Goal: Feedback & Contribution: Leave review/rating

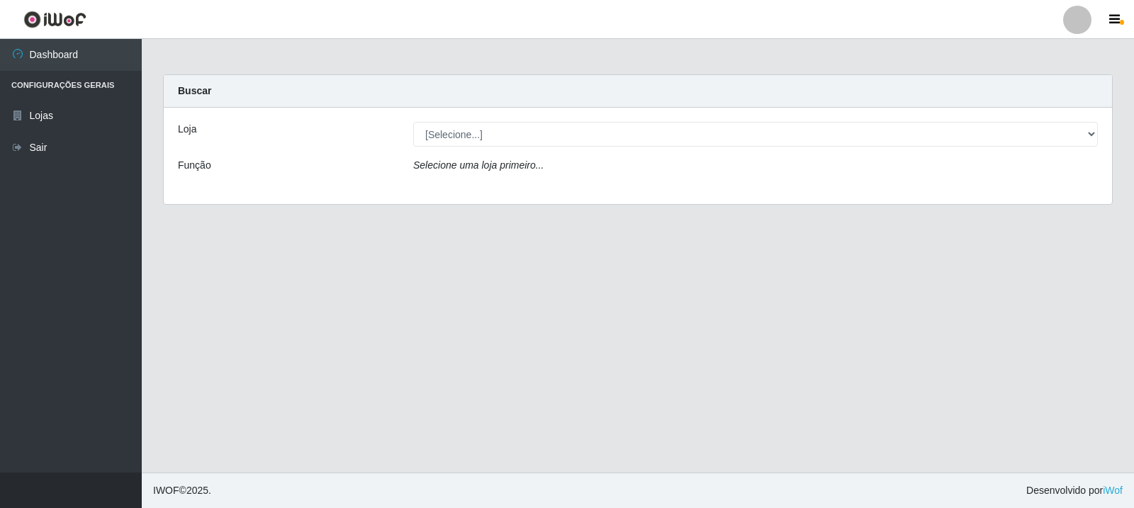
drag, startPoint x: 694, startPoint y: 121, endPoint x: 696, endPoint y: 128, distance: 7.2
click at [696, 121] on div "Loja [Selecione...] Rede Compras Supermercados - LOJA 3 Função Selecione uma lo…" at bounding box center [638, 156] width 949 height 96
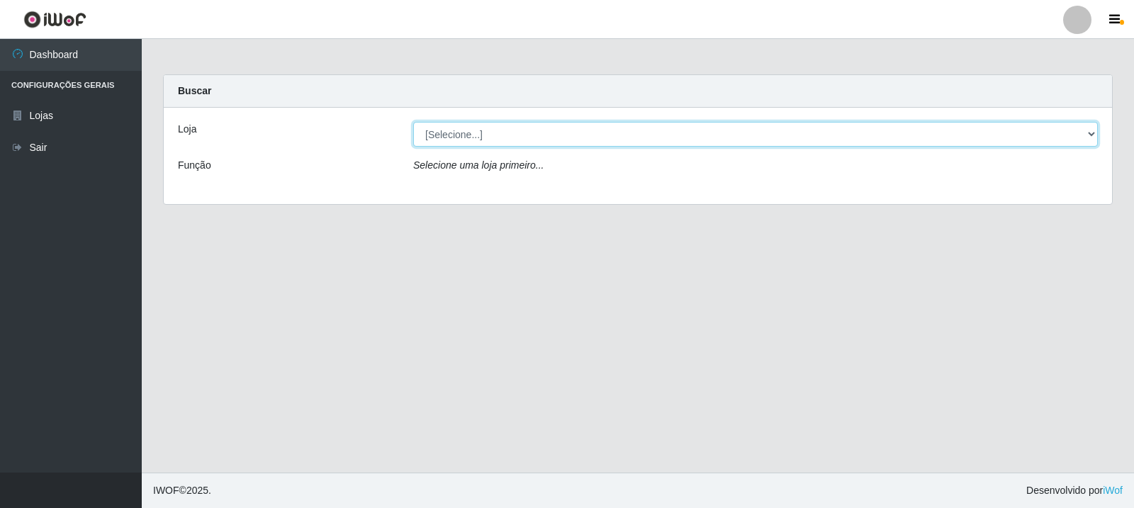
click at [699, 141] on select "[Selecione...] Rede Compras Supermercados - LOJA 3" at bounding box center [755, 134] width 685 height 25
select select "162"
click at [413, 122] on select "[Selecione...] Rede Compras Supermercados - LOJA 3" at bounding box center [755, 134] width 685 height 25
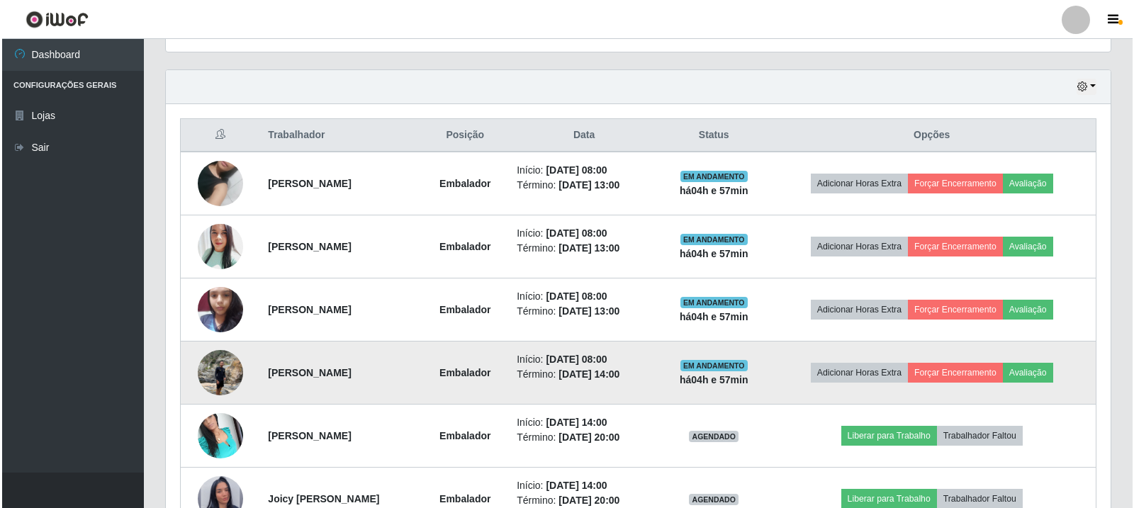
scroll to position [425, 0]
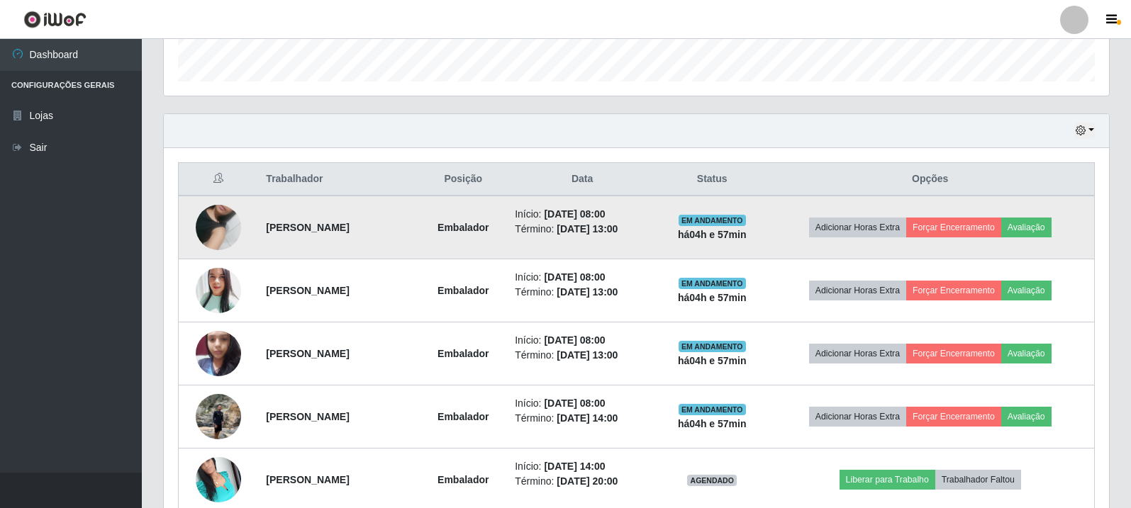
click at [219, 220] on img at bounding box center [218, 227] width 45 height 81
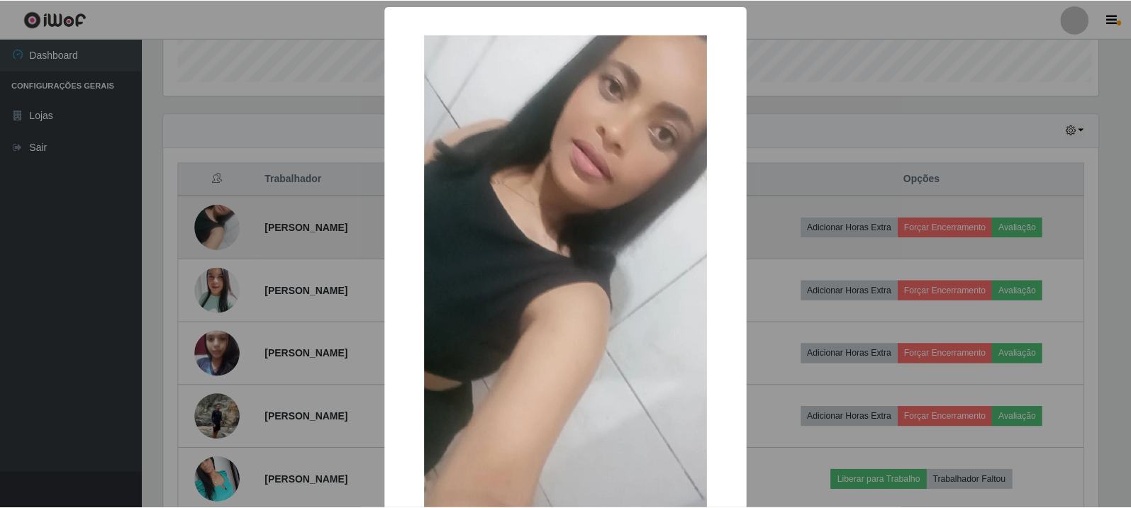
scroll to position [294, 938]
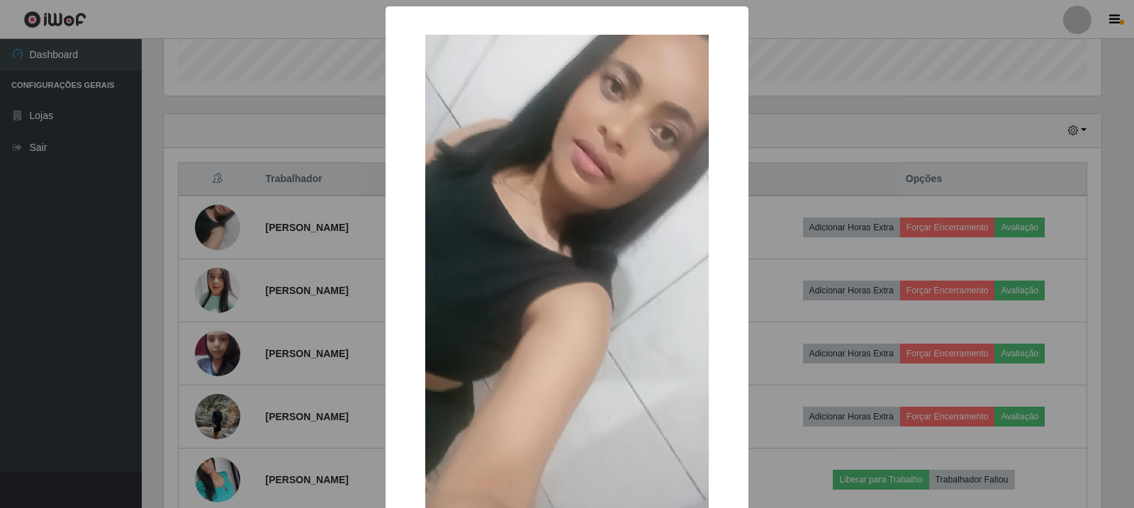
click at [240, 259] on div "× OK Cancel" at bounding box center [567, 254] width 1134 height 508
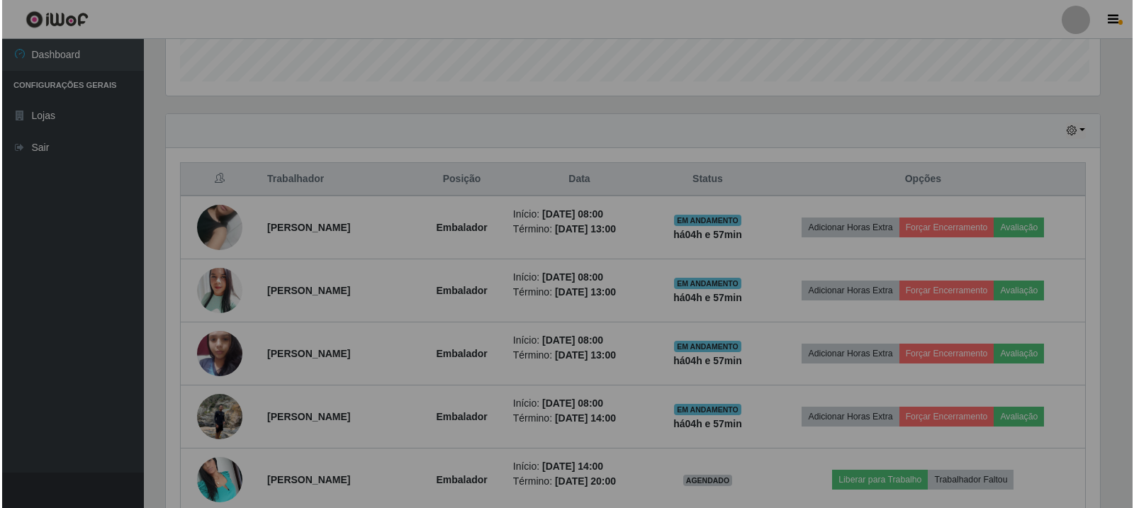
scroll to position [294, 945]
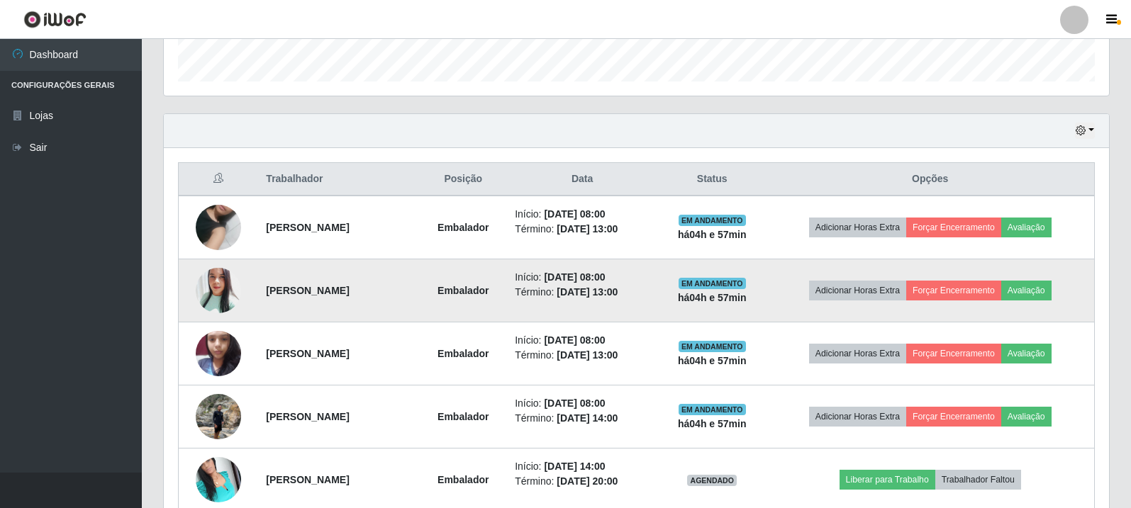
click at [201, 295] on img at bounding box center [218, 291] width 45 height 54
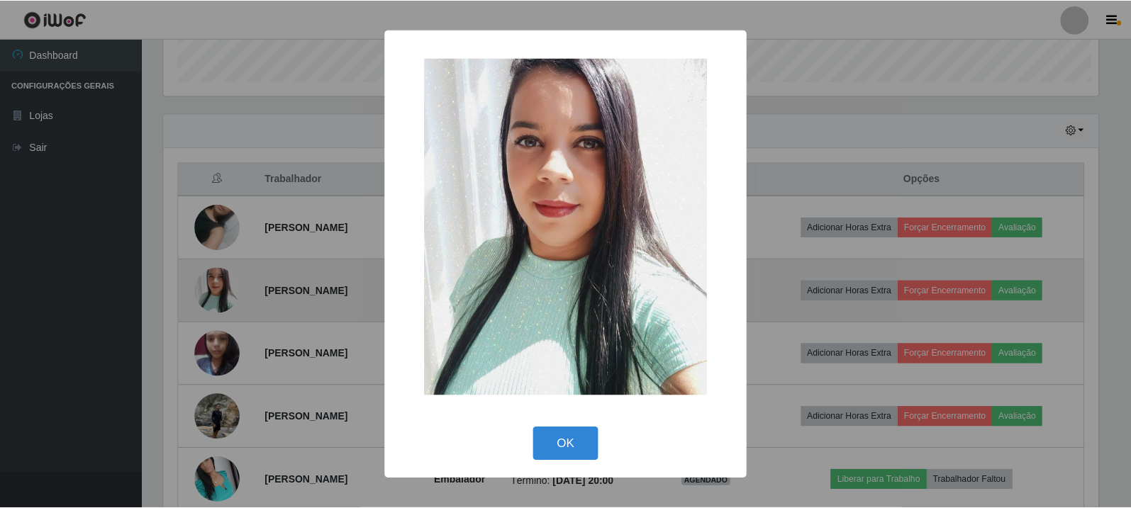
scroll to position [294, 938]
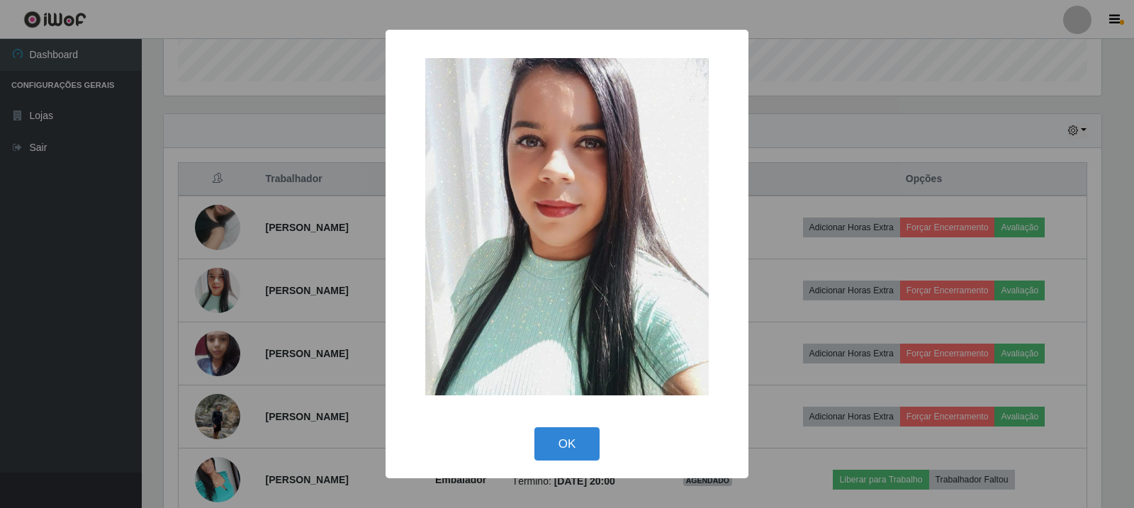
click at [231, 313] on div "× OK Cancel" at bounding box center [567, 254] width 1134 height 508
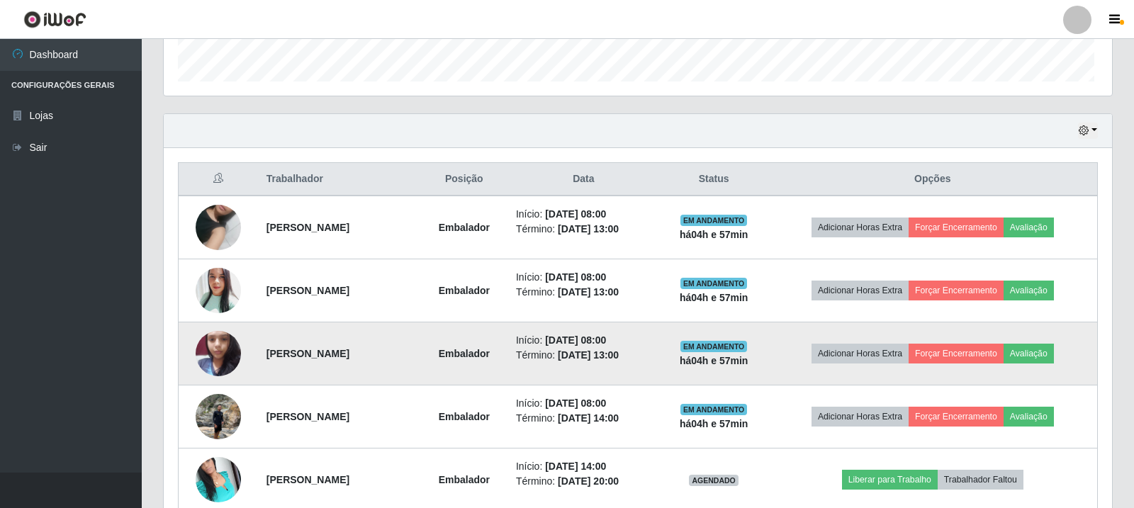
scroll to position [294, 945]
click at [216, 358] on img at bounding box center [218, 353] width 45 height 60
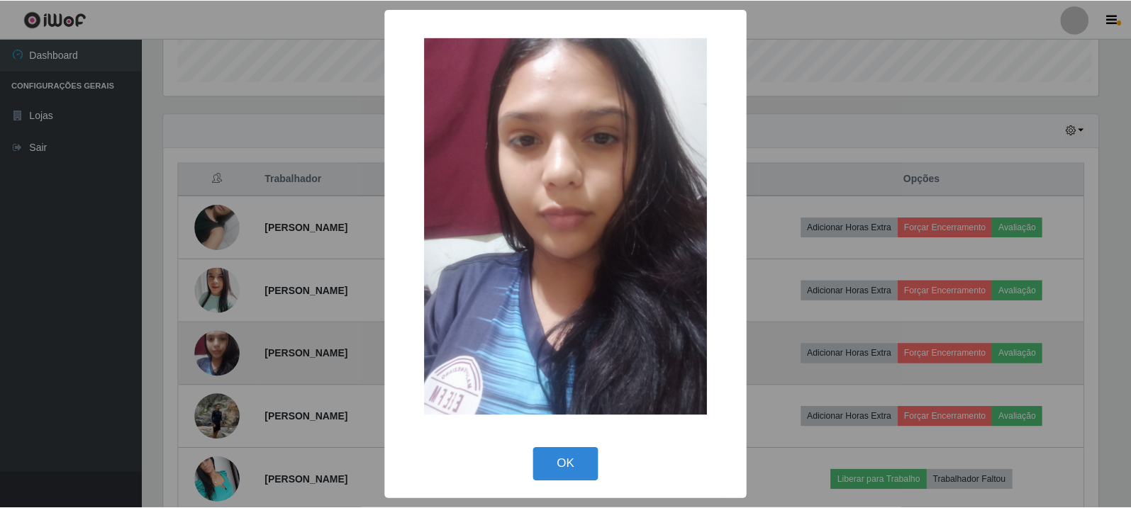
scroll to position [294, 938]
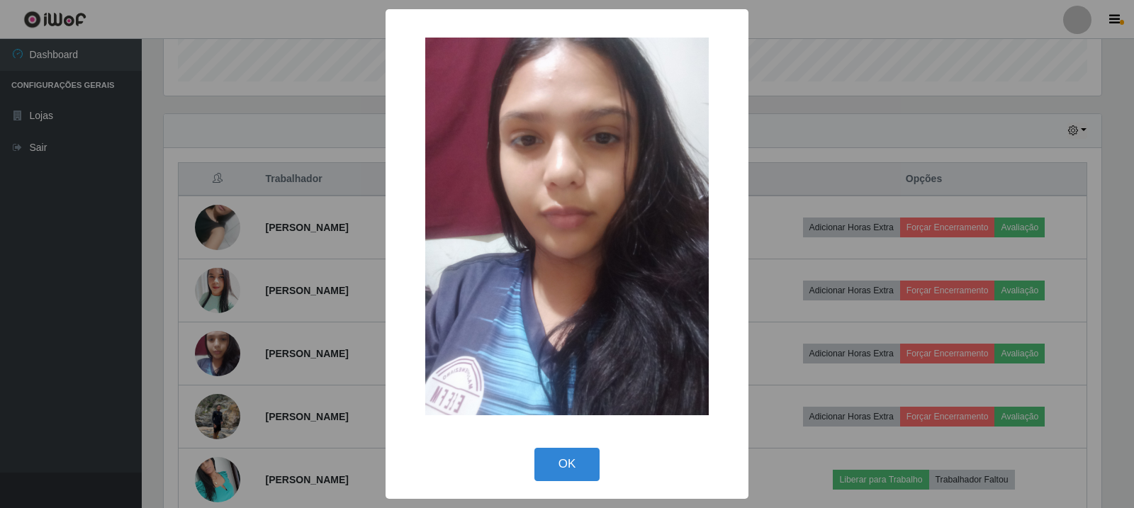
click at [233, 356] on div "× OK Cancel" at bounding box center [567, 254] width 1134 height 508
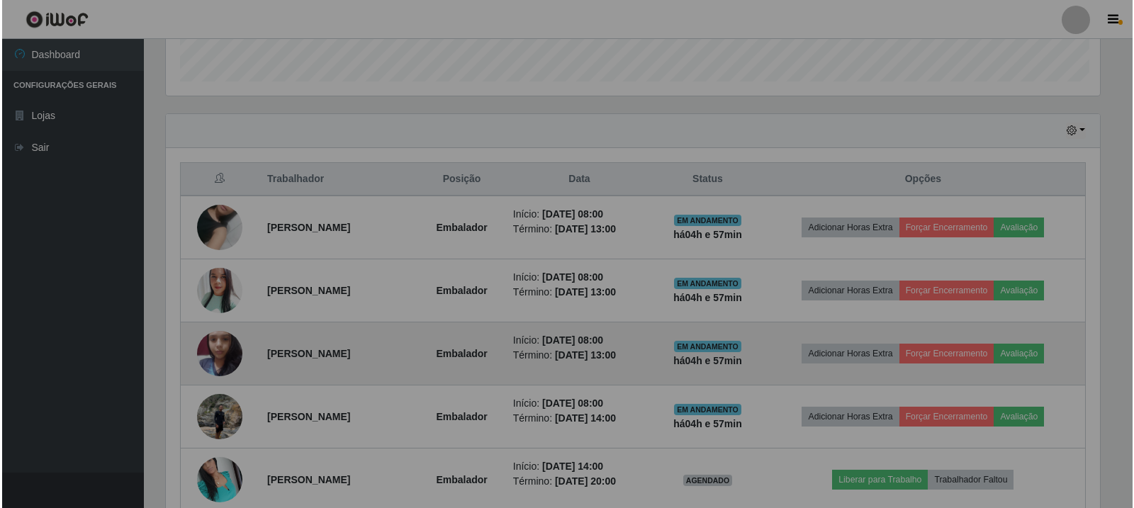
scroll to position [294, 945]
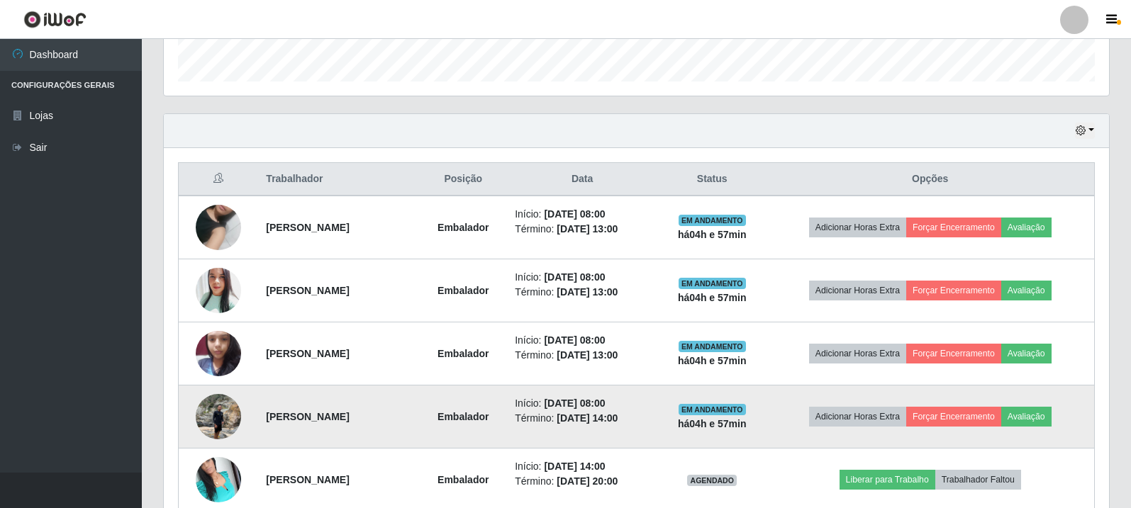
click at [199, 423] on img at bounding box center [218, 416] width 45 height 60
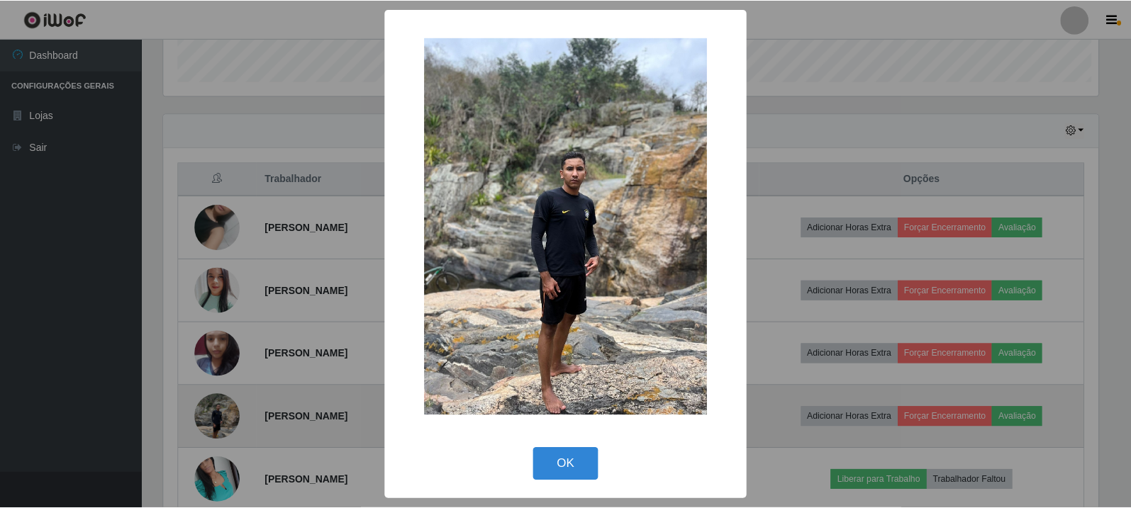
scroll to position [294, 938]
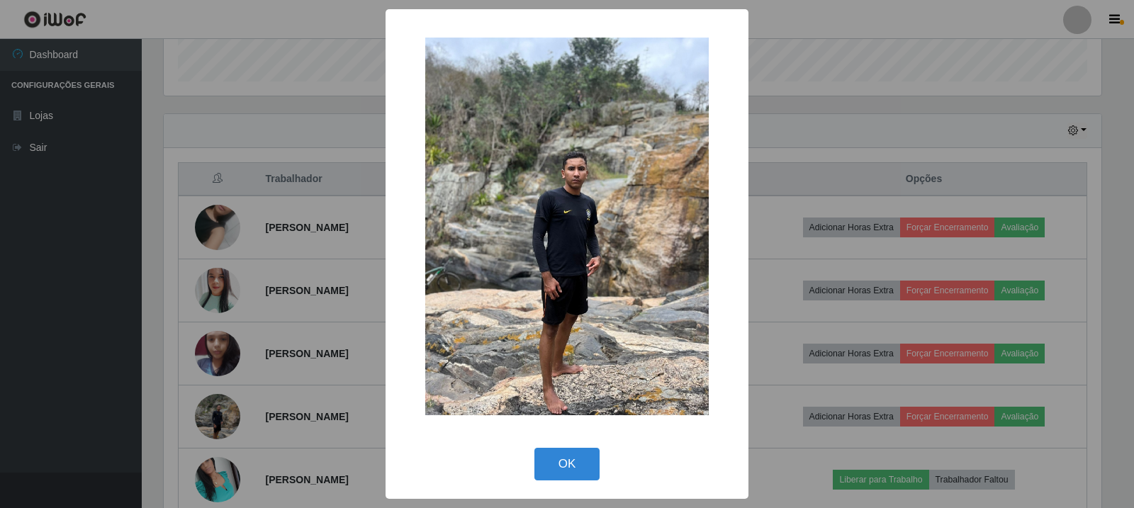
click at [269, 384] on div "× OK Cancel" at bounding box center [567, 254] width 1134 height 508
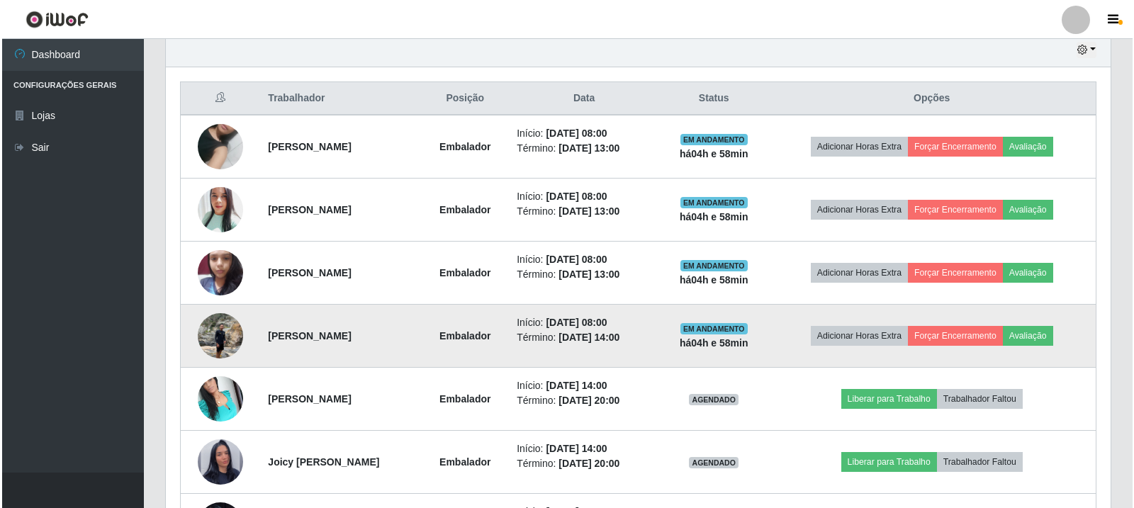
scroll to position [481, 0]
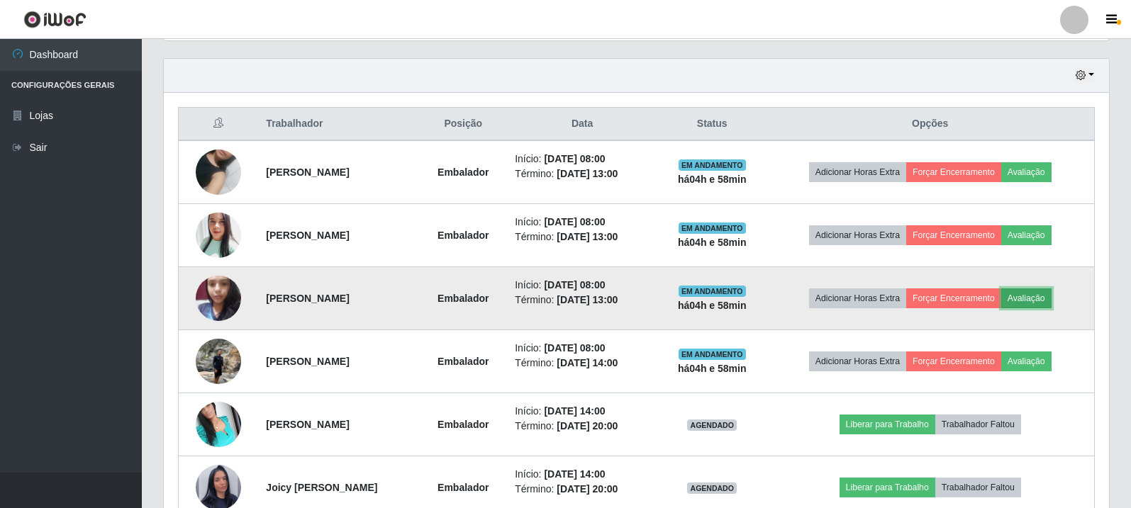
click at [1045, 296] on button "Avaliação" at bounding box center [1026, 299] width 50 height 20
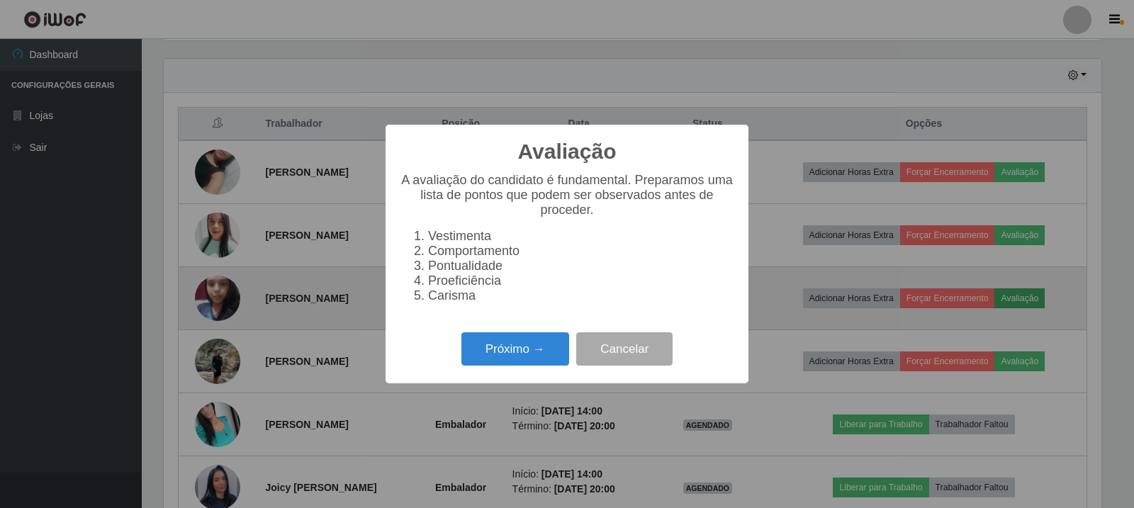
scroll to position [294, 938]
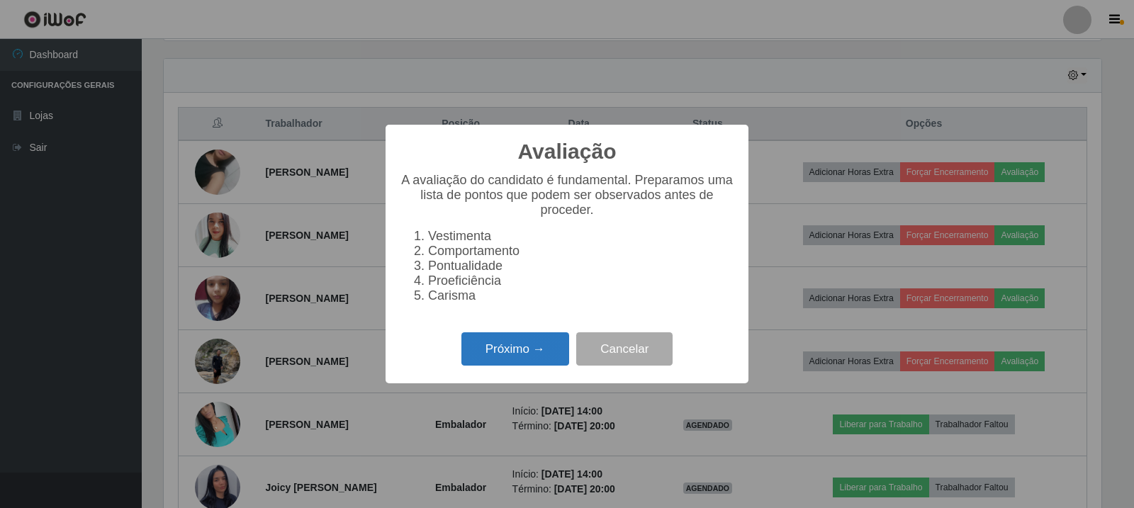
click at [542, 361] on button "Próximo →" at bounding box center [516, 349] width 108 height 33
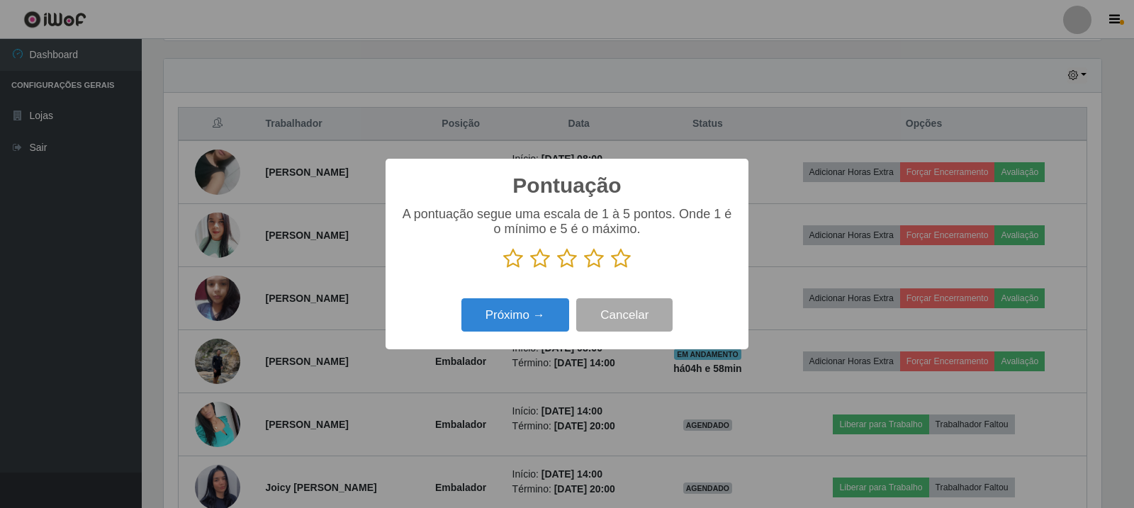
click at [617, 267] on icon at bounding box center [621, 258] width 20 height 21
click at [611, 269] on input "radio" at bounding box center [611, 269] width 0 height 0
click at [535, 312] on button "Próximo →" at bounding box center [516, 314] width 108 height 33
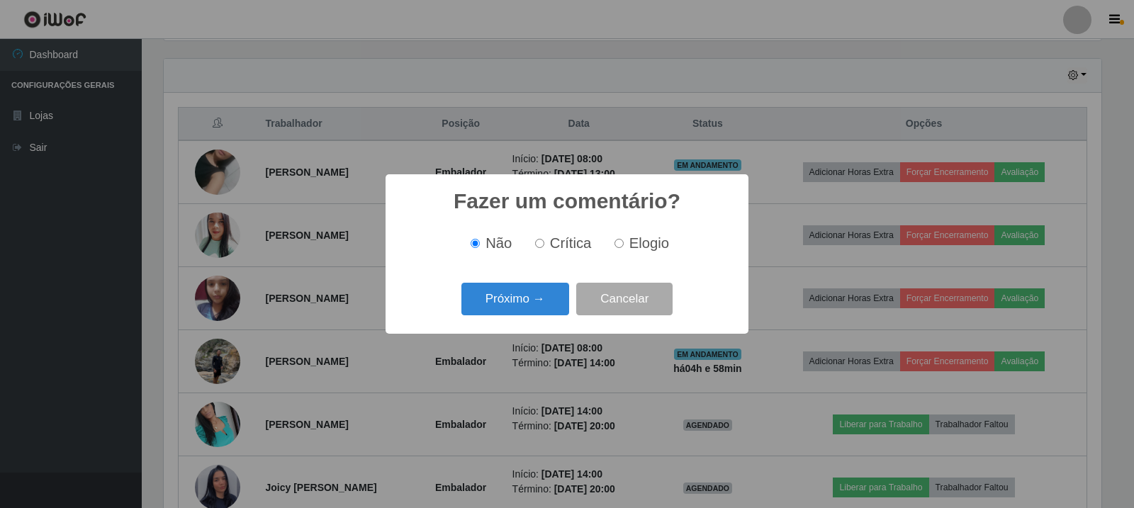
click at [615, 242] on input "Elogio" at bounding box center [619, 243] width 9 height 9
radio input "true"
click at [549, 296] on button "Próximo →" at bounding box center [516, 299] width 108 height 33
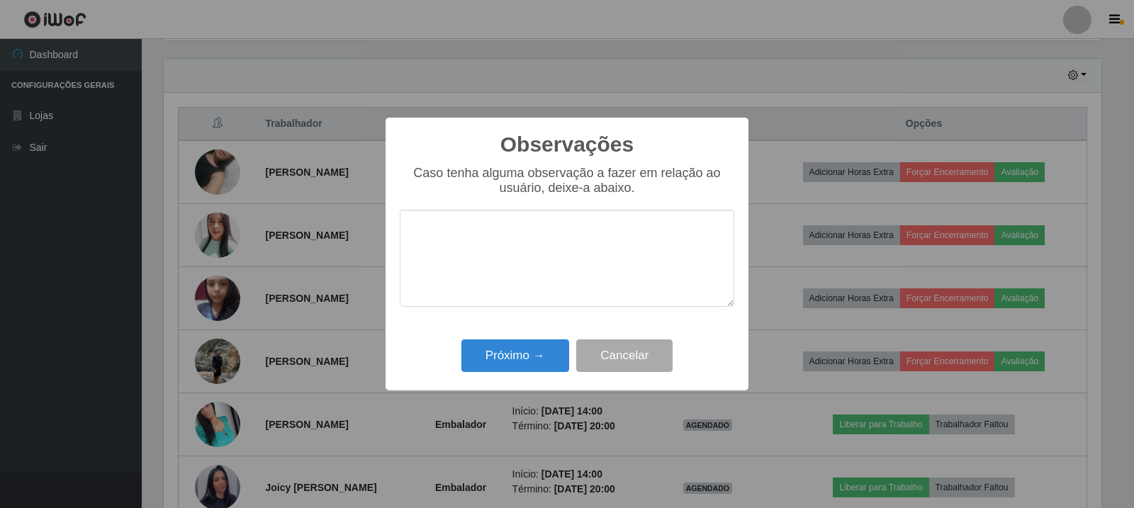
click at [551, 237] on textarea at bounding box center [567, 258] width 335 height 97
click at [560, 284] on textarea at bounding box center [567, 258] width 335 height 97
click at [584, 239] on textarea at bounding box center [567, 258] width 335 height 97
paste textarea "A Colaboradora atingiu as expectativas da loja."
type textarea "A Colaboradora atingiu as expectativas da loja."
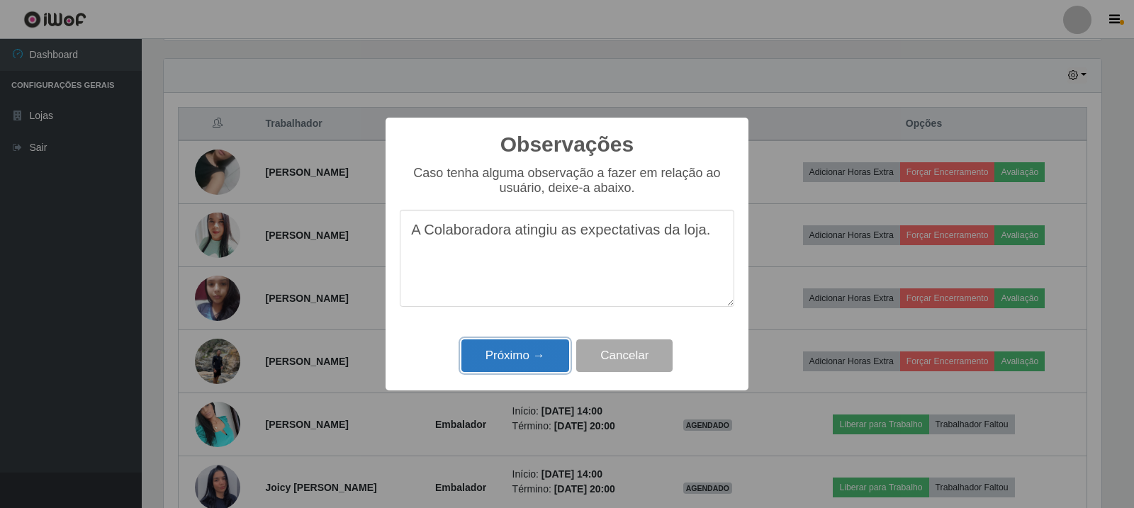
click at [502, 351] on button "Próximo →" at bounding box center [516, 356] width 108 height 33
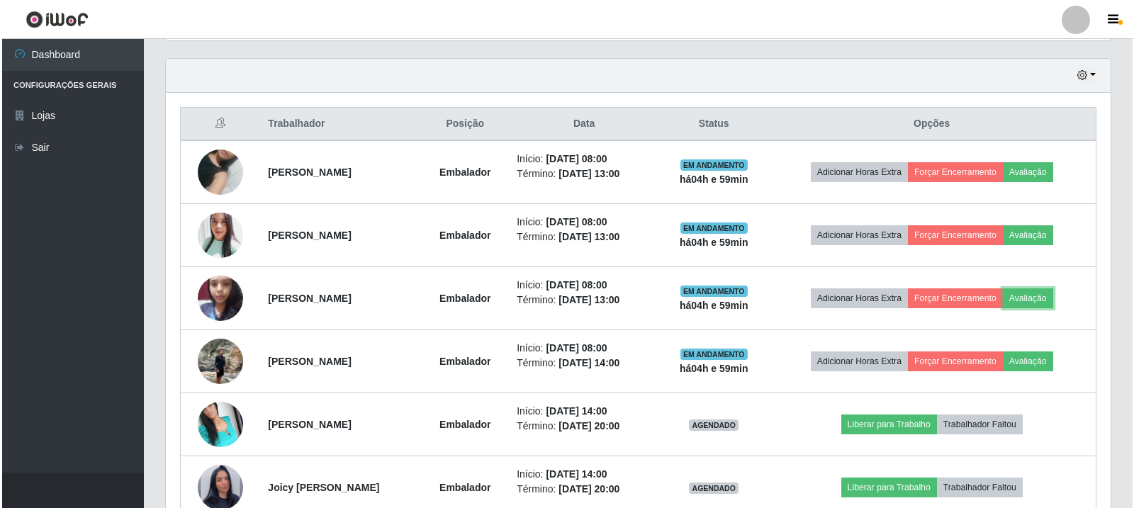
scroll to position [294, 945]
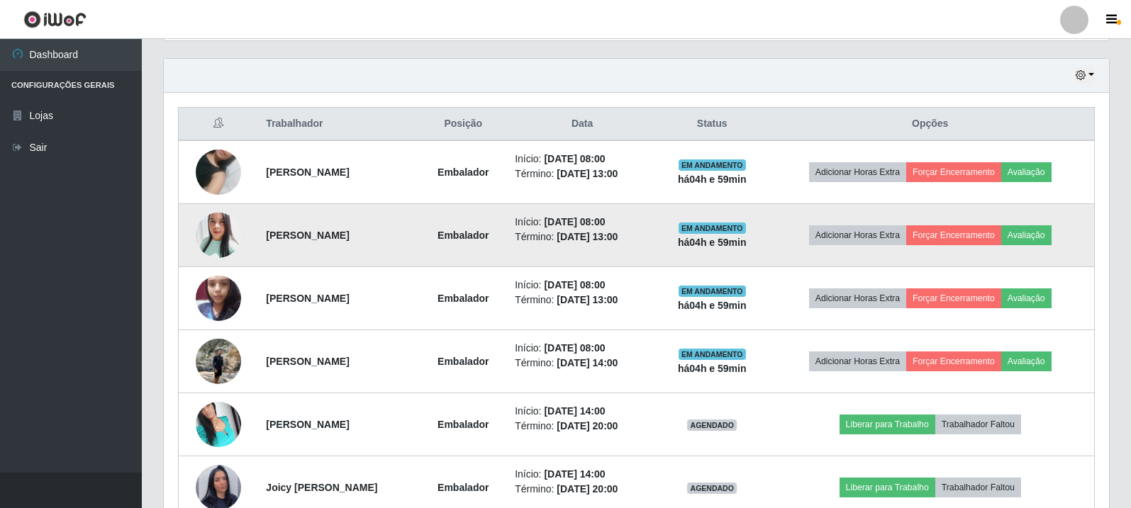
click at [272, 244] on td "Deborah micaelly de farias diniz" at bounding box center [338, 235] width 162 height 63
click at [225, 238] on img at bounding box center [218, 235] width 45 height 54
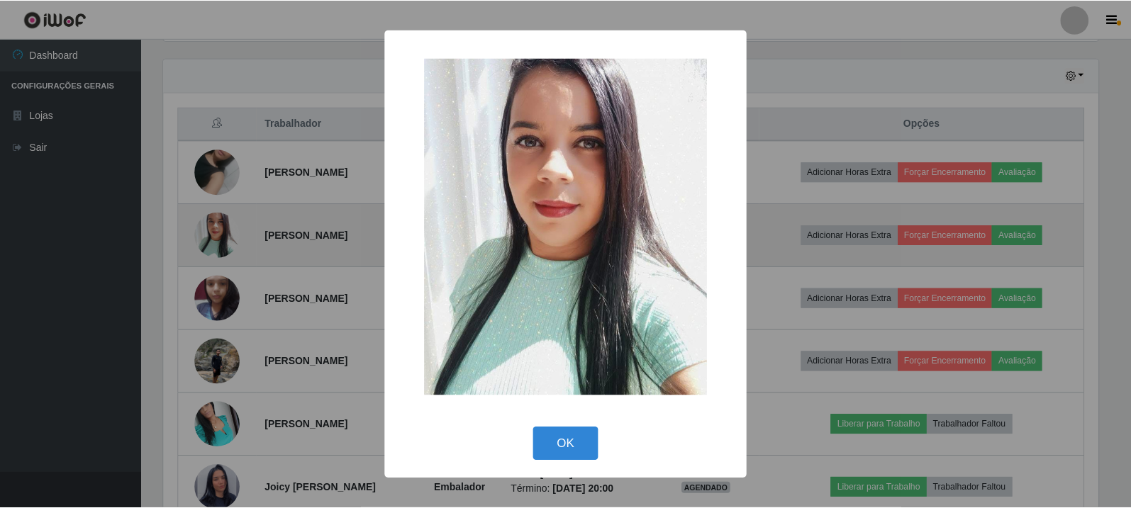
scroll to position [294, 938]
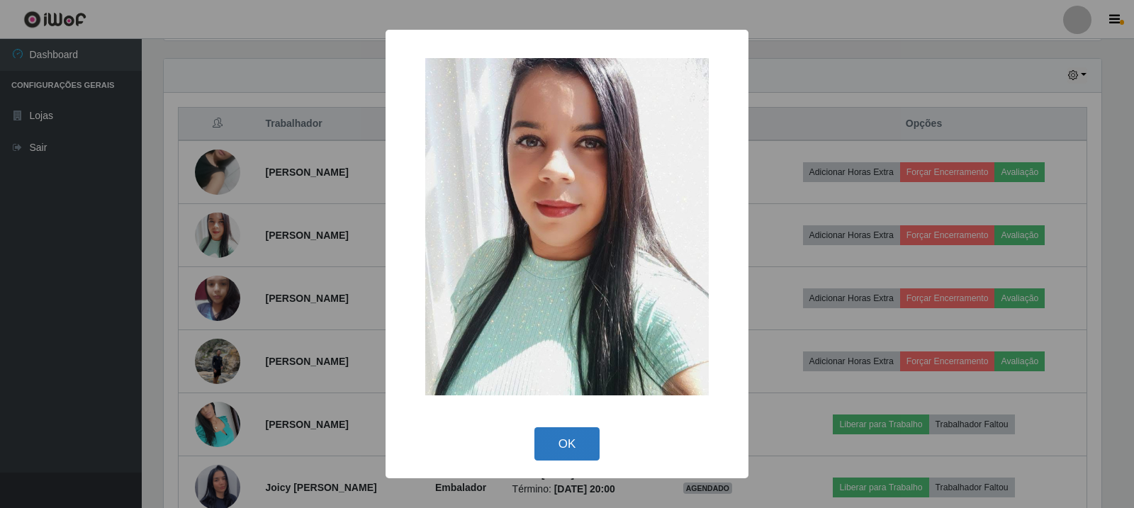
click at [564, 436] on button "OK" at bounding box center [568, 444] width 66 height 33
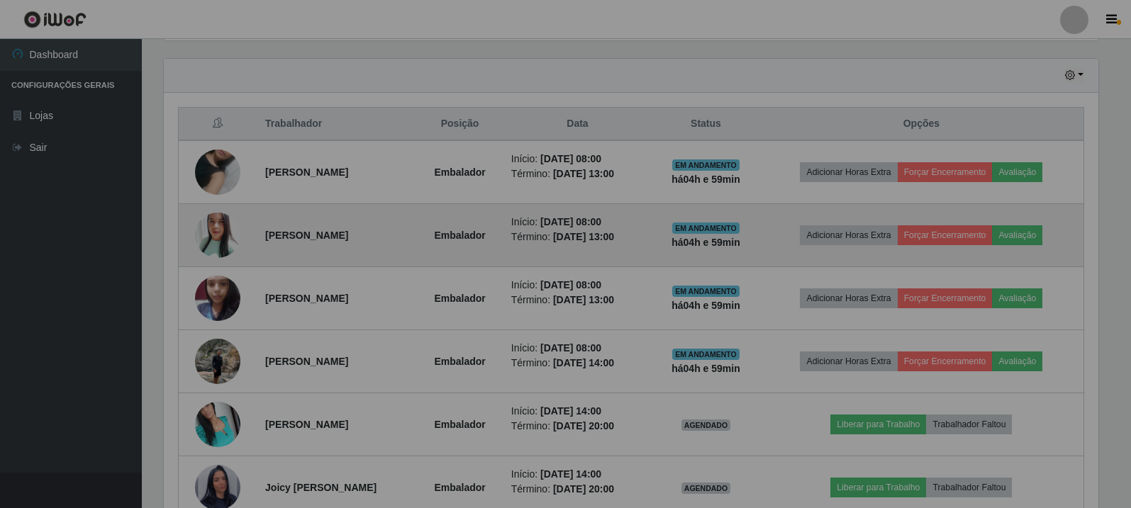
scroll to position [294, 945]
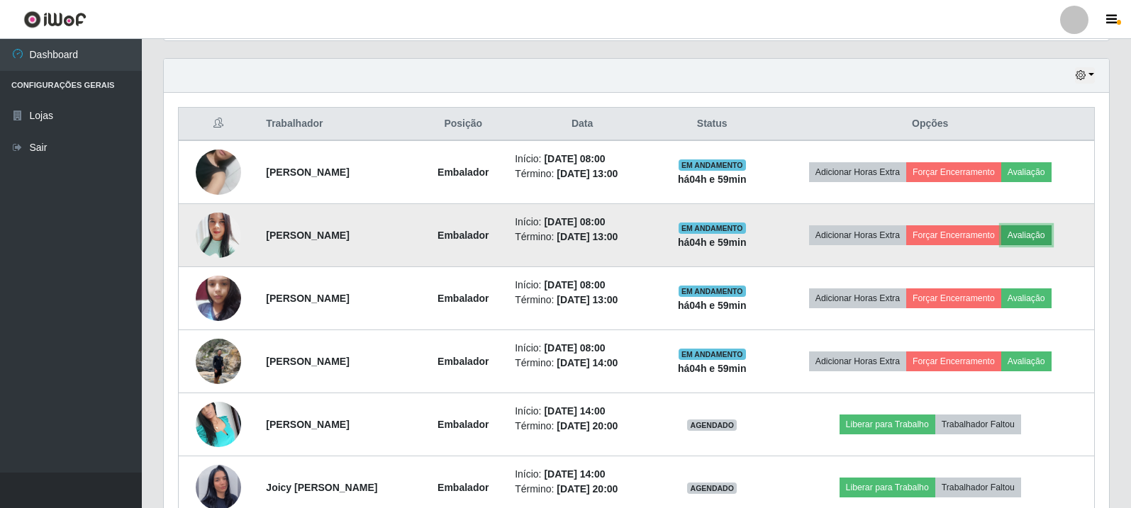
click at [1047, 240] on button "Avaliação" at bounding box center [1026, 235] width 50 height 20
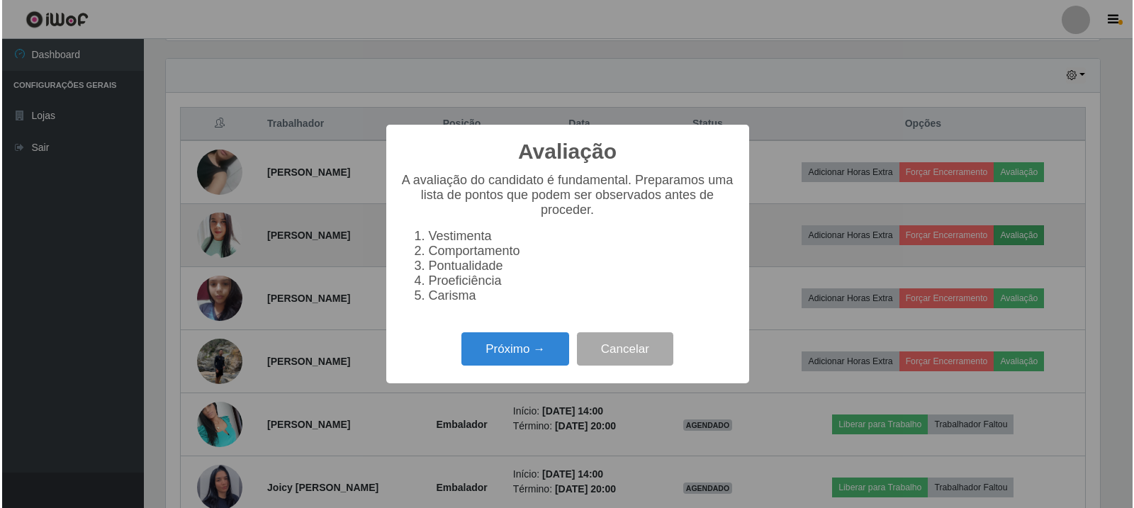
scroll to position [294, 938]
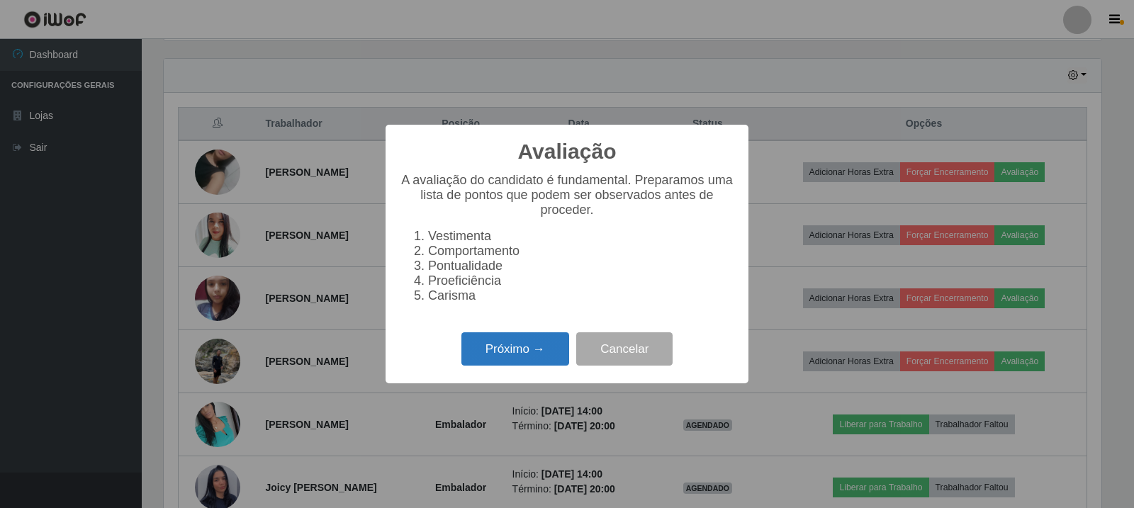
click at [553, 357] on button "Próximo →" at bounding box center [516, 349] width 108 height 33
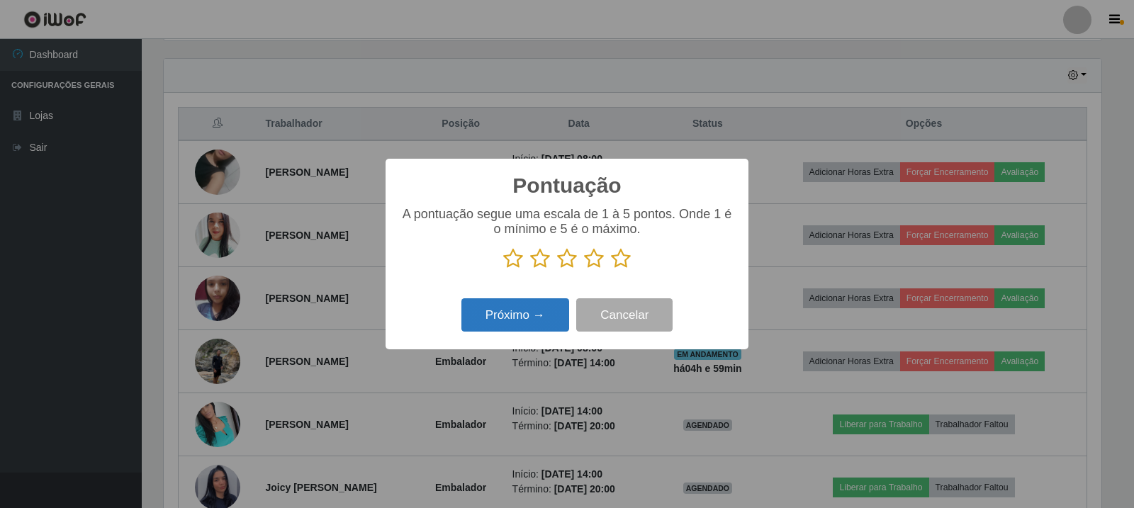
scroll to position [708732, 708088]
click at [623, 267] on icon at bounding box center [621, 258] width 20 height 21
click at [611, 269] on input "radio" at bounding box center [611, 269] width 0 height 0
click at [530, 323] on button "Próximo →" at bounding box center [516, 314] width 108 height 33
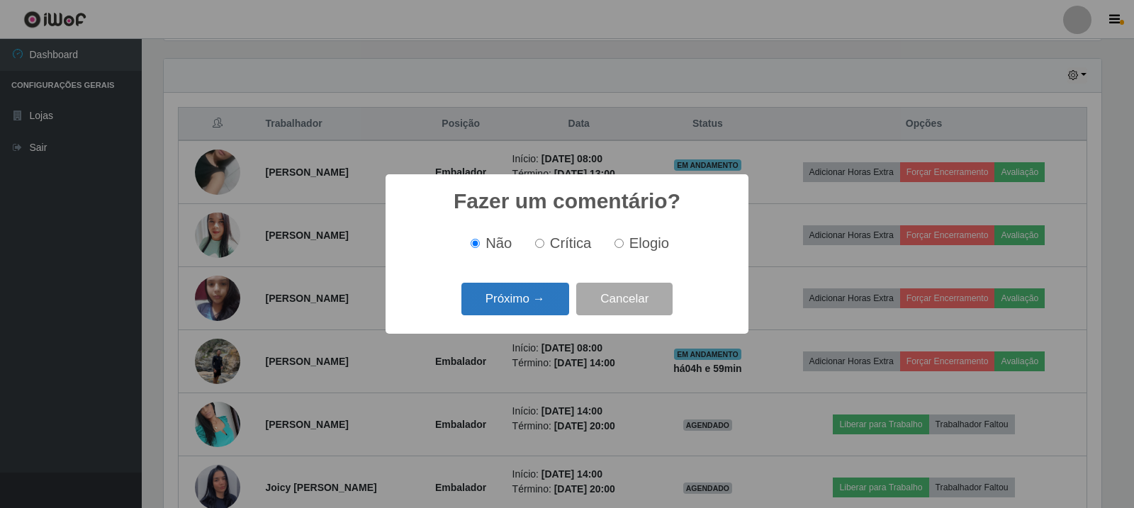
click at [542, 295] on button "Próximo →" at bounding box center [516, 299] width 108 height 33
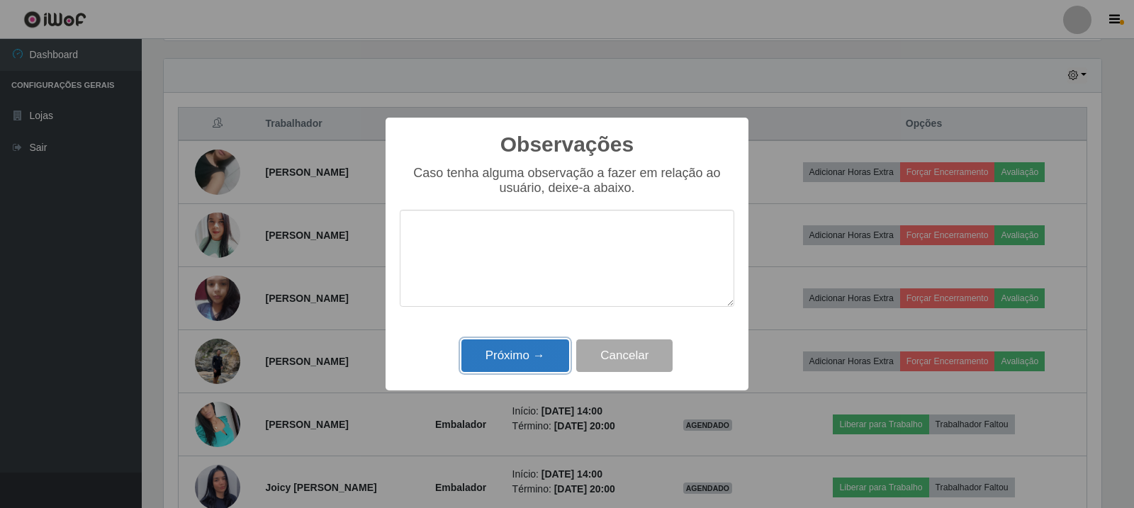
click at [528, 356] on button "Próximo →" at bounding box center [516, 356] width 108 height 33
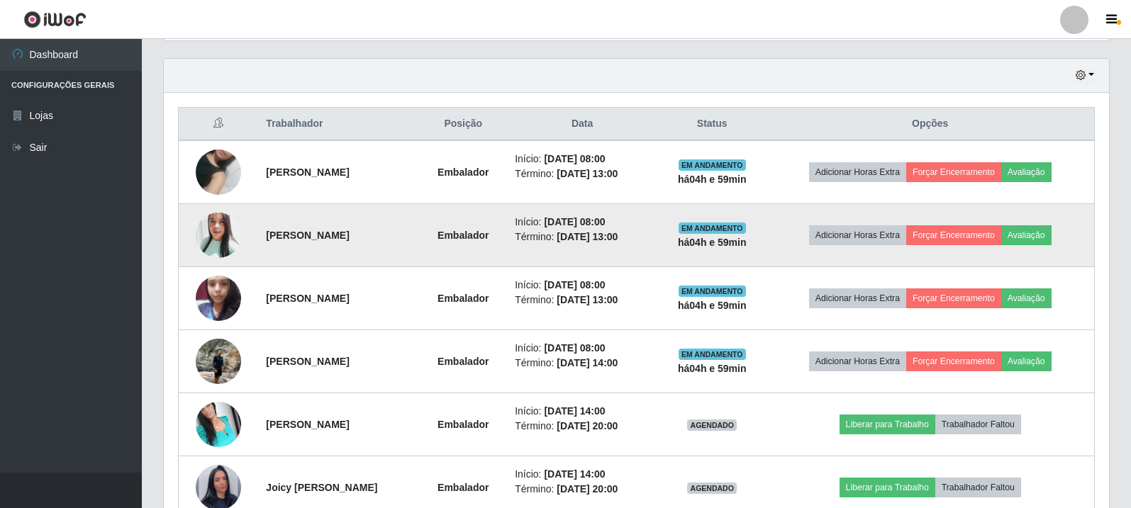
scroll to position [294, 945]
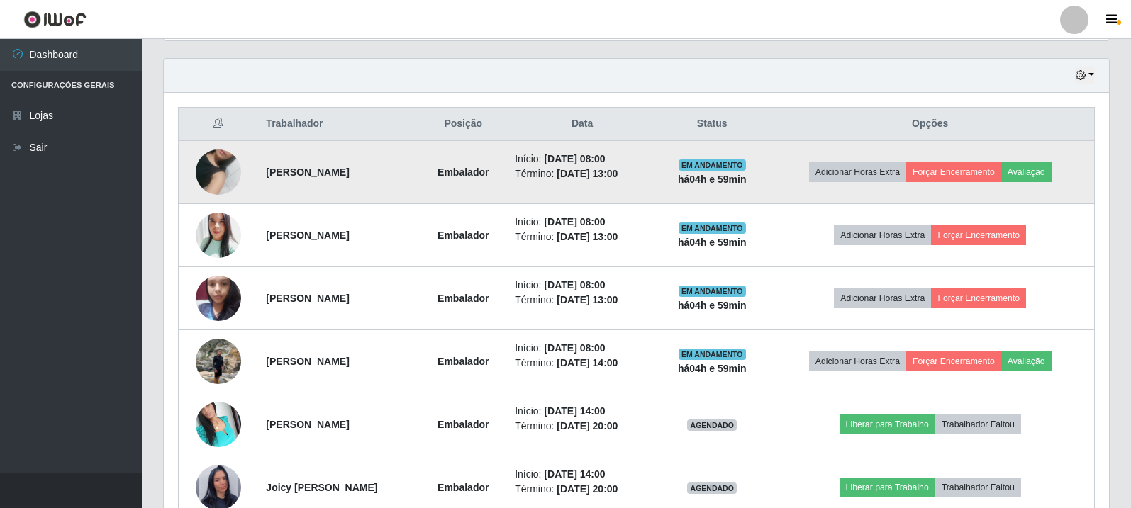
click at [211, 175] on img at bounding box center [218, 172] width 45 height 81
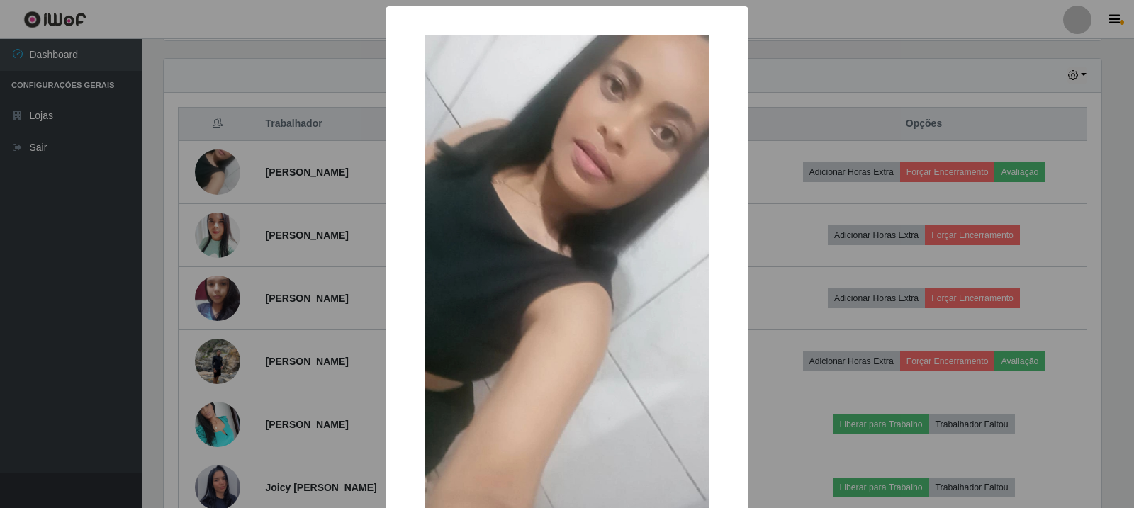
click at [788, 143] on div "× OK Cancel" at bounding box center [567, 254] width 1134 height 508
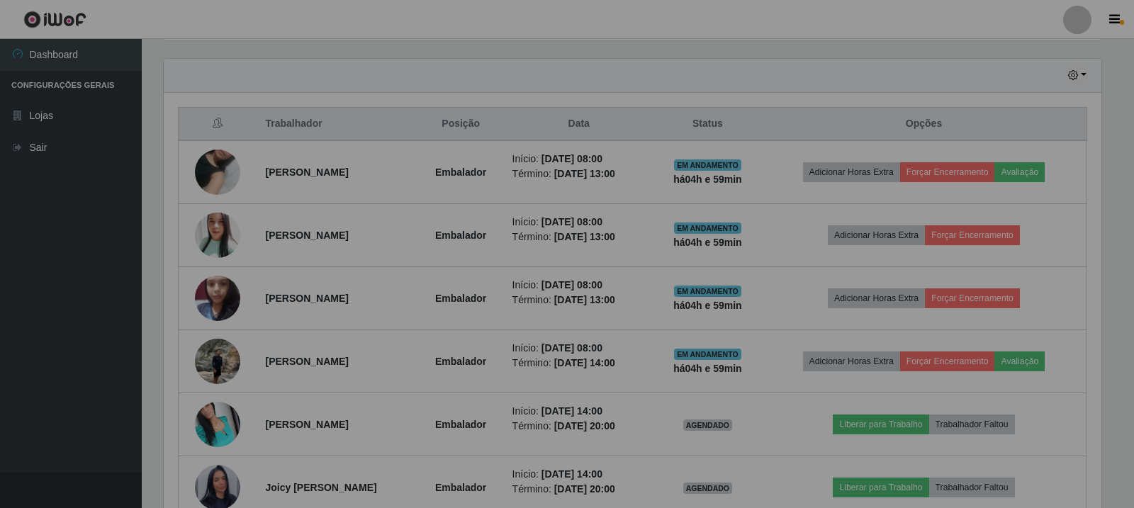
scroll to position [294, 945]
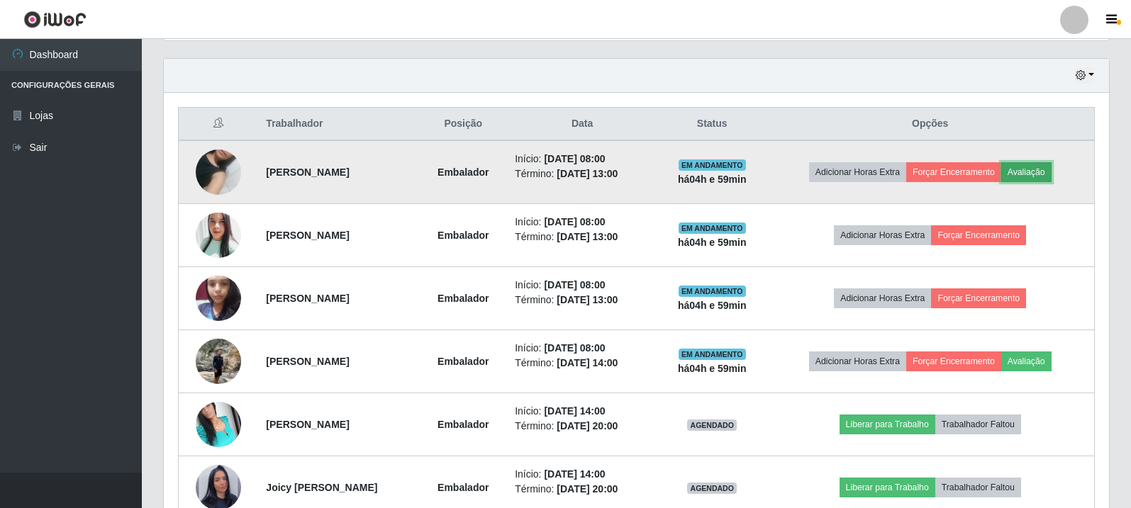
click at [1032, 169] on button "Avaliação" at bounding box center [1026, 172] width 50 height 20
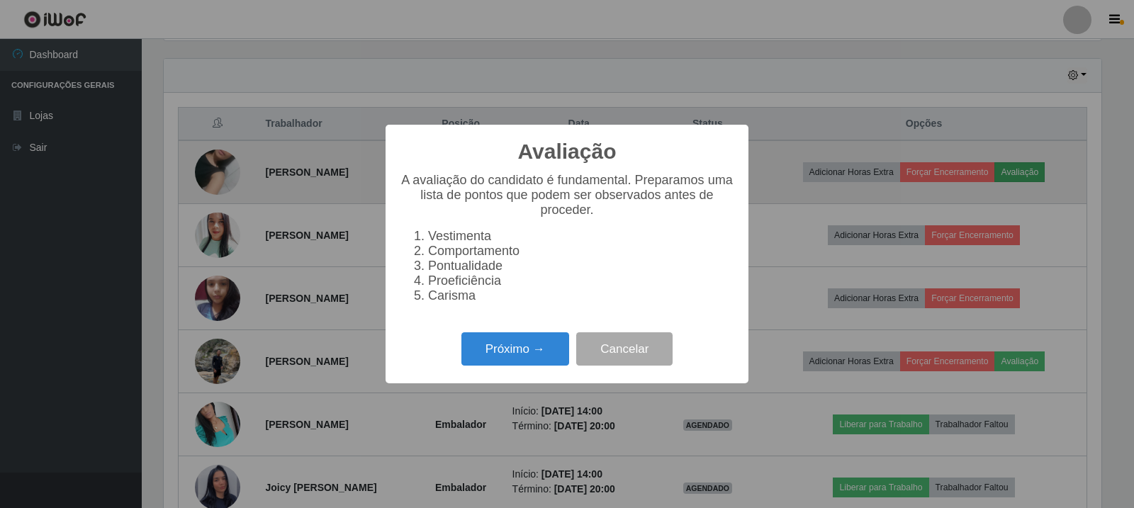
scroll to position [294, 938]
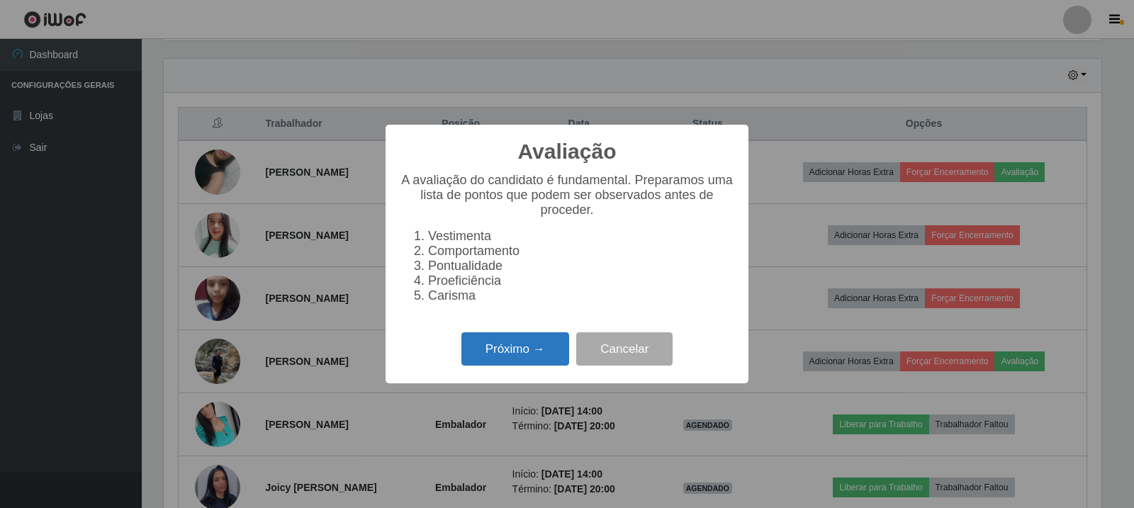
click at [489, 355] on button "Próximo →" at bounding box center [516, 349] width 108 height 33
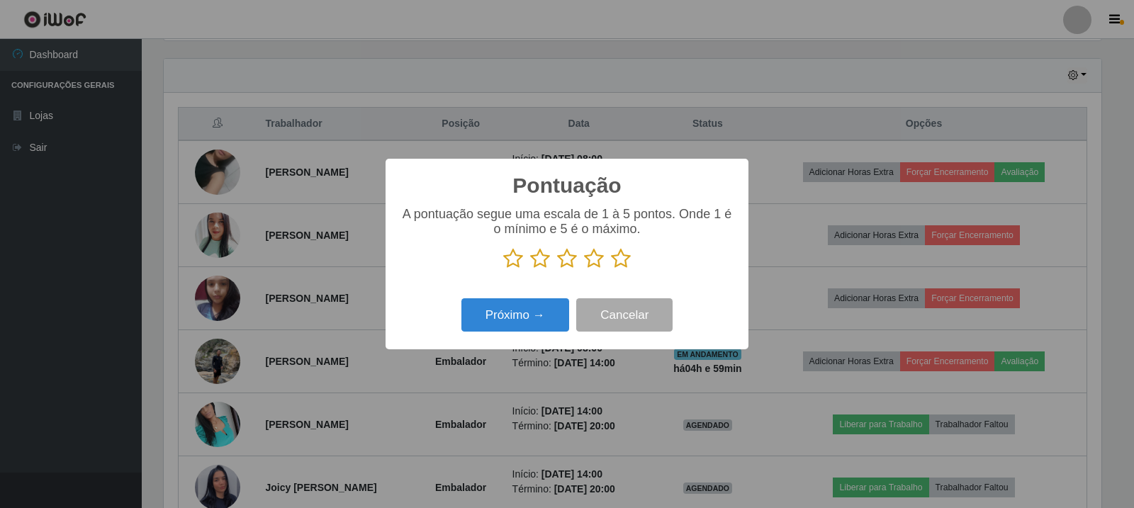
click at [606, 252] on p at bounding box center [567, 258] width 335 height 21
click at [617, 252] on icon at bounding box center [621, 258] width 20 height 21
click at [611, 269] on input "radio" at bounding box center [611, 269] width 0 height 0
click at [538, 312] on button "Próximo →" at bounding box center [516, 314] width 108 height 33
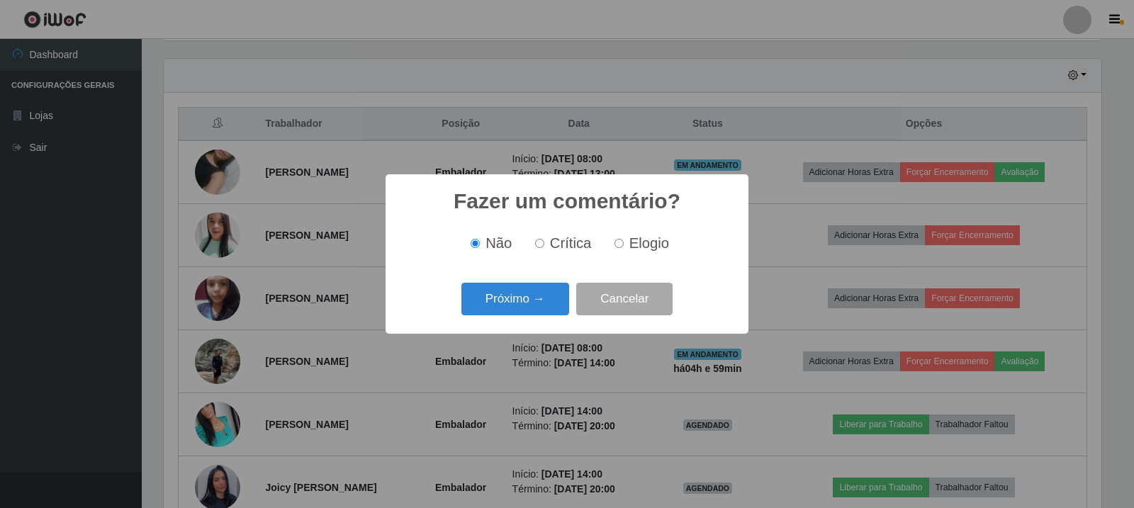
click at [621, 243] on input "Elogio" at bounding box center [619, 243] width 9 height 9
radio input "true"
click at [547, 295] on button "Próximo →" at bounding box center [516, 299] width 108 height 33
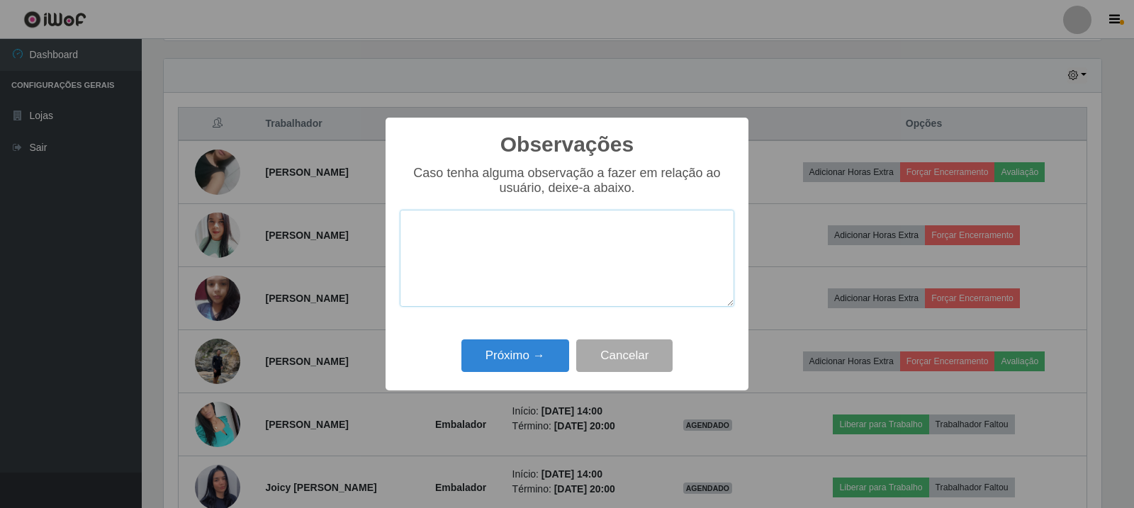
click at [547, 252] on textarea at bounding box center [567, 258] width 335 height 97
paste textarea "A Colaboradora atingiu as expectativas da loja."
type textarea "A Colaboradora atingiu as expectativas da loja."
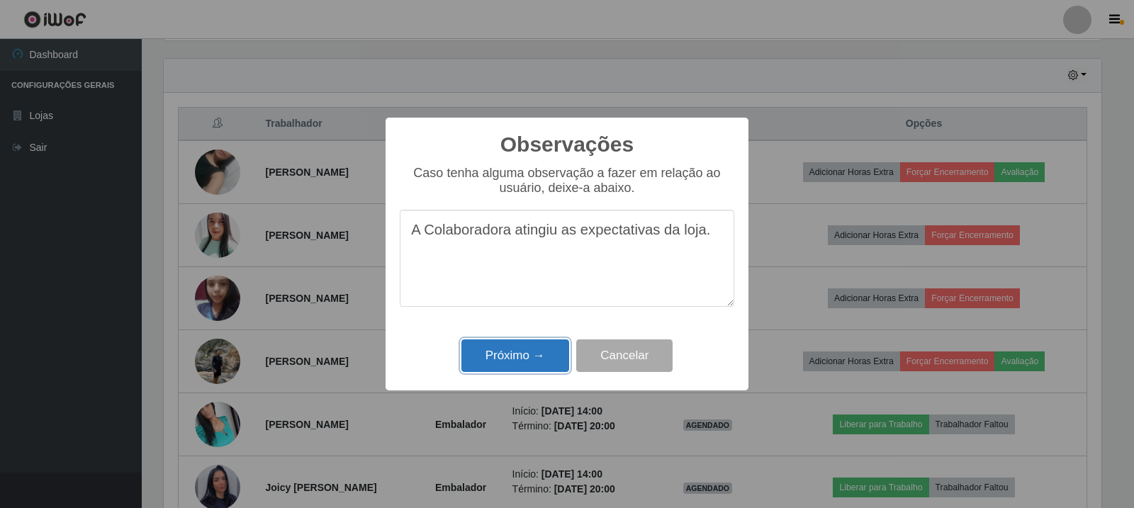
click at [523, 360] on button "Próximo →" at bounding box center [516, 356] width 108 height 33
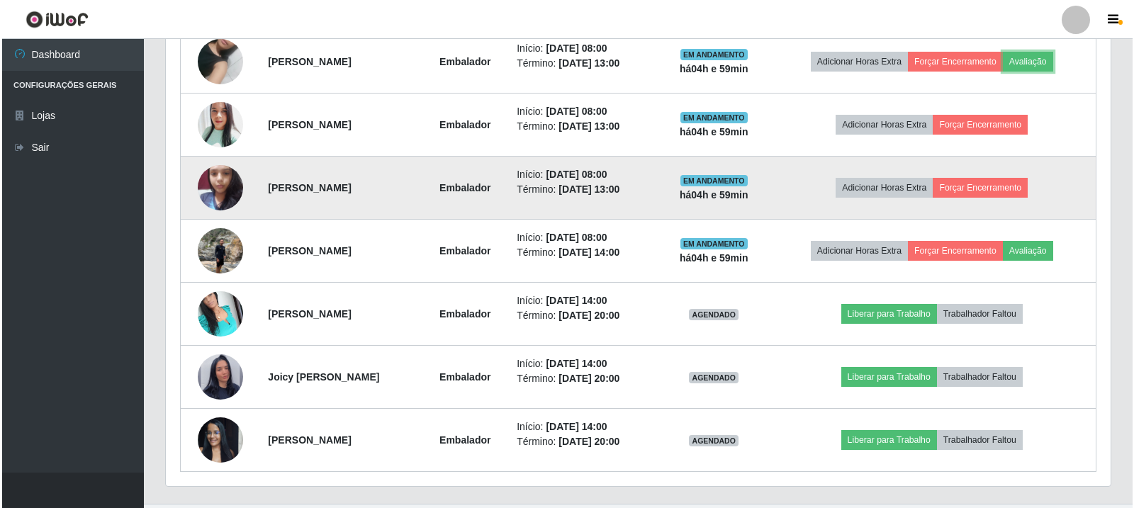
scroll to position [623, 0]
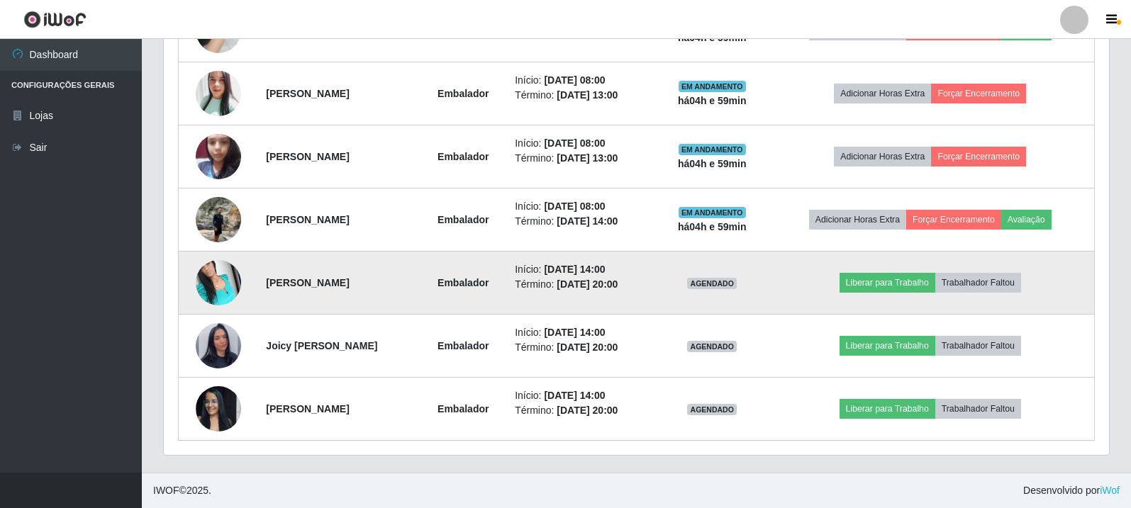
click at [197, 285] on img at bounding box center [218, 282] width 45 height 60
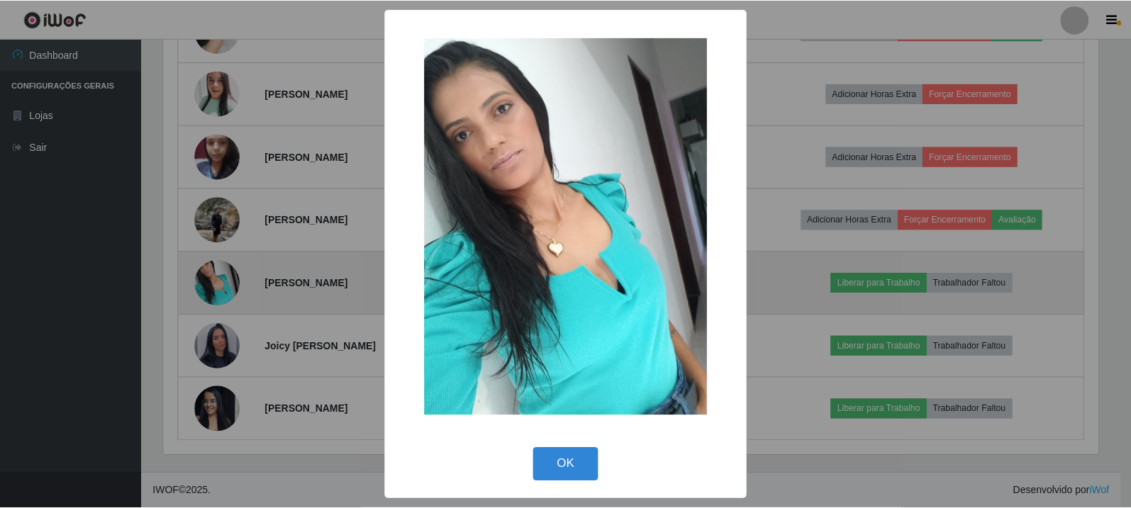
scroll to position [294, 938]
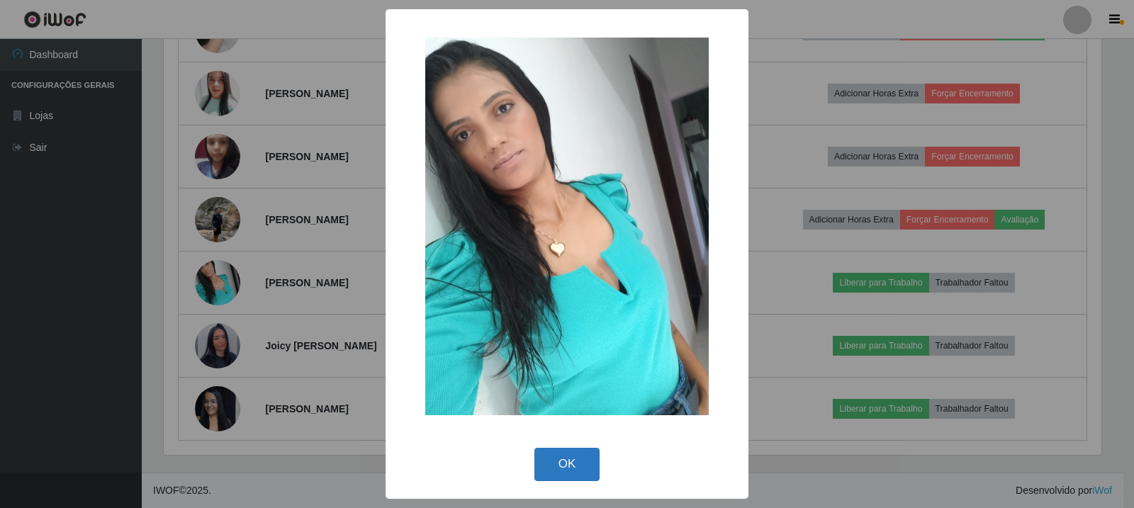
click at [564, 449] on button "OK" at bounding box center [568, 464] width 66 height 33
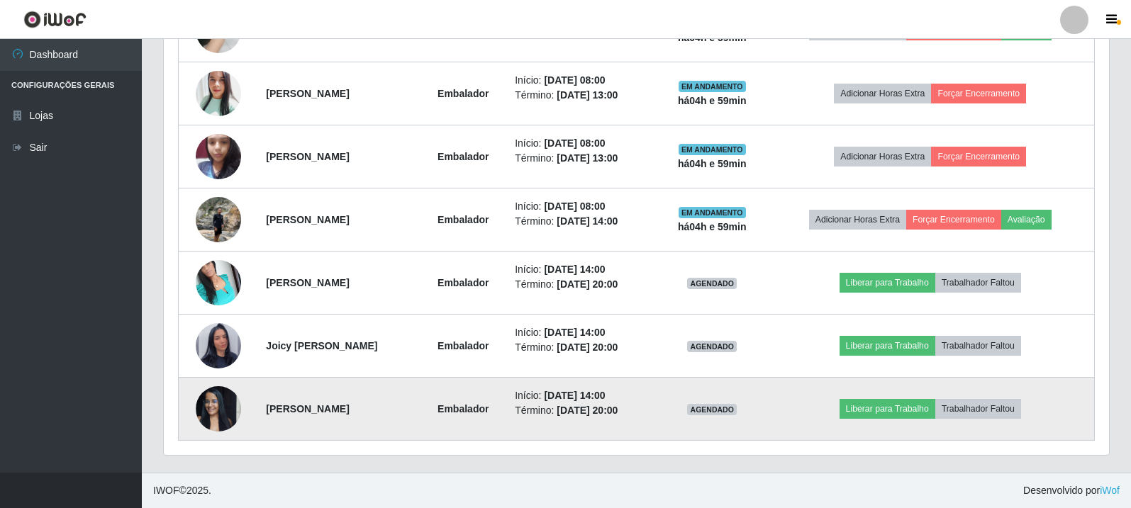
scroll to position [0, 0]
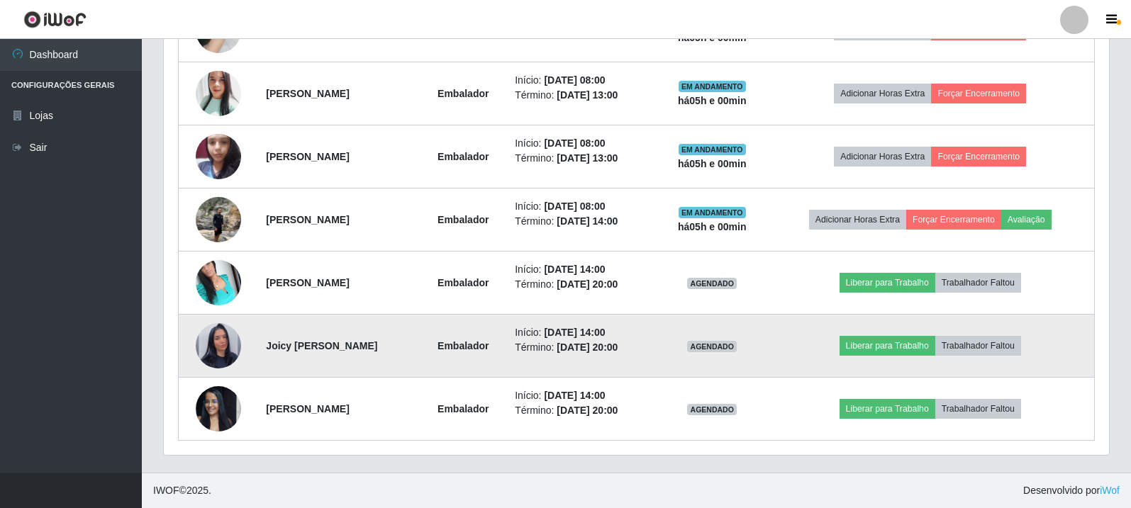
click at [216, 337] on img at bounding box center [218, 346] width 45 height 81
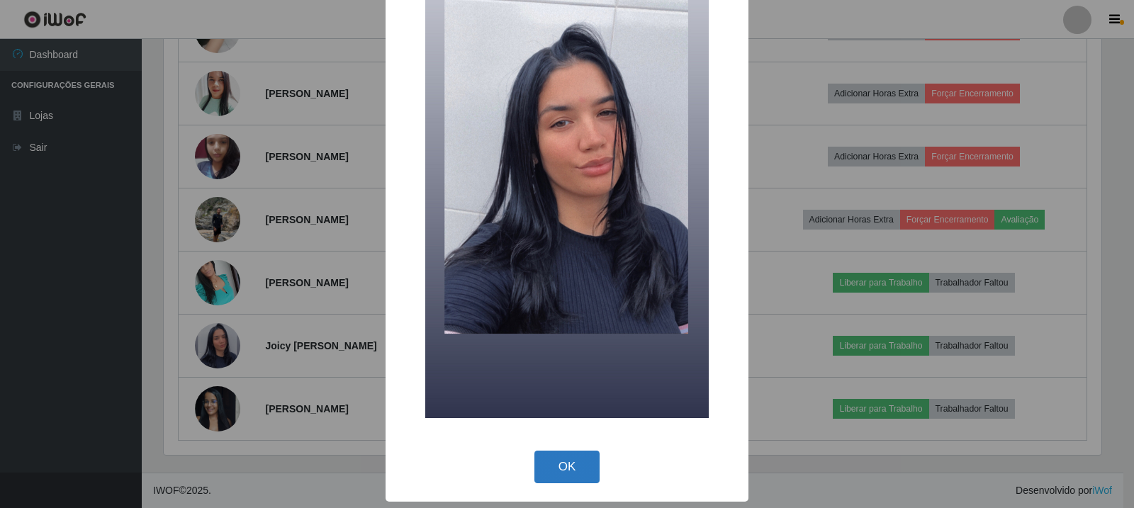
click at [574, 461] on button "OK" at bounding box center [568, 467] width 66 height 33
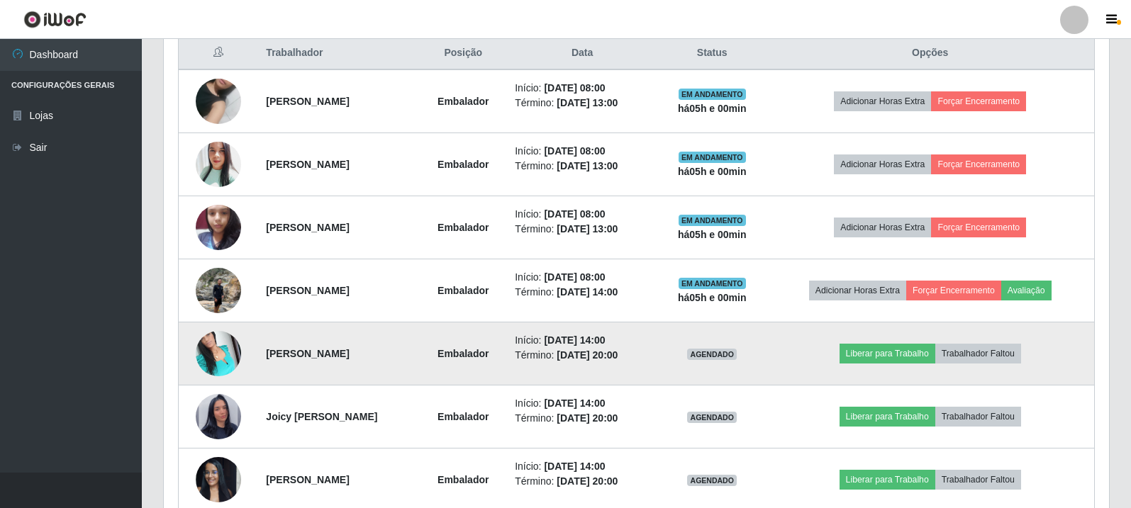
click at [220, 369] on img at bounding box center [218, 353] width 45 height 60
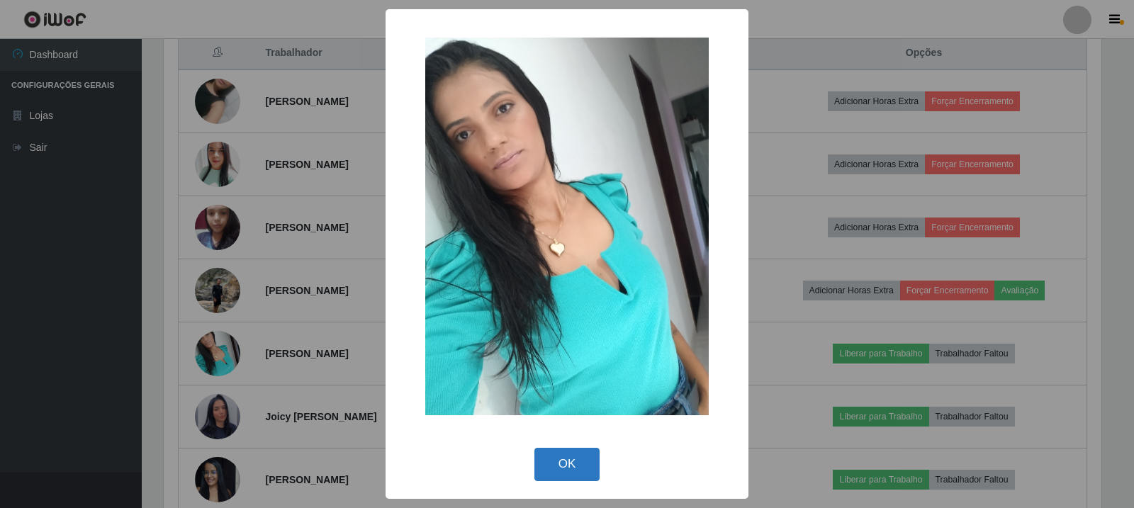
click at [575, 472] on button "OK" at bounding box center [568, 464] width 66 height 33
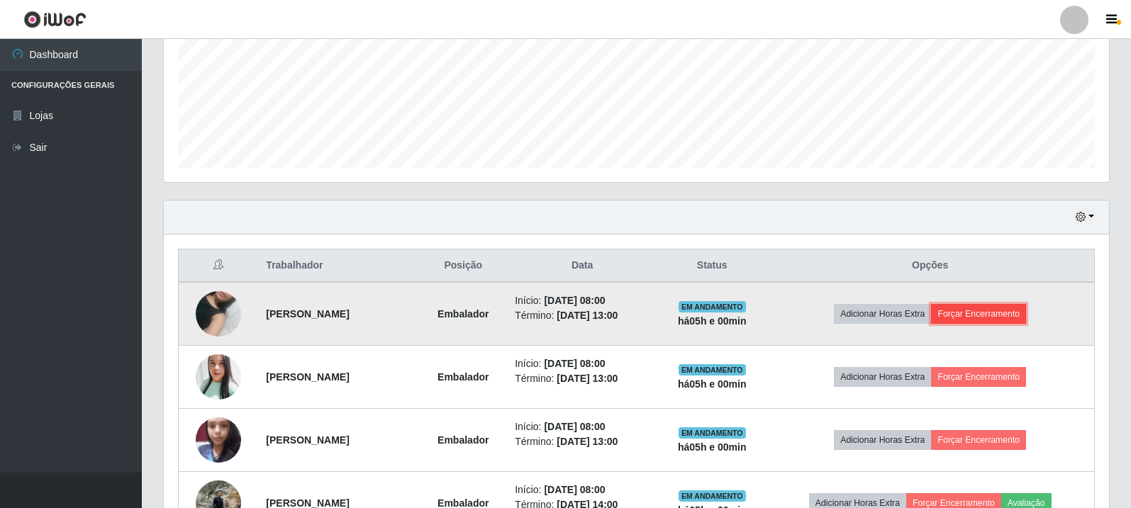
click at [1010, 317] on button "Forçar Encerramento" at bounding box center [978, 314] width 95 height 20
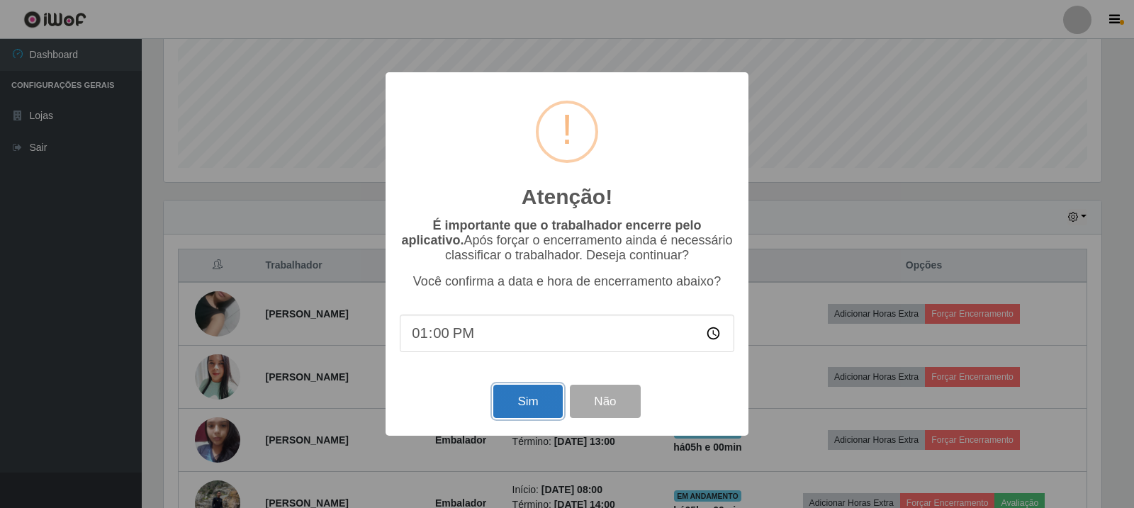
click at [509, 413] on button "Sim" at bounding box center [527, 401] width 69 height 33
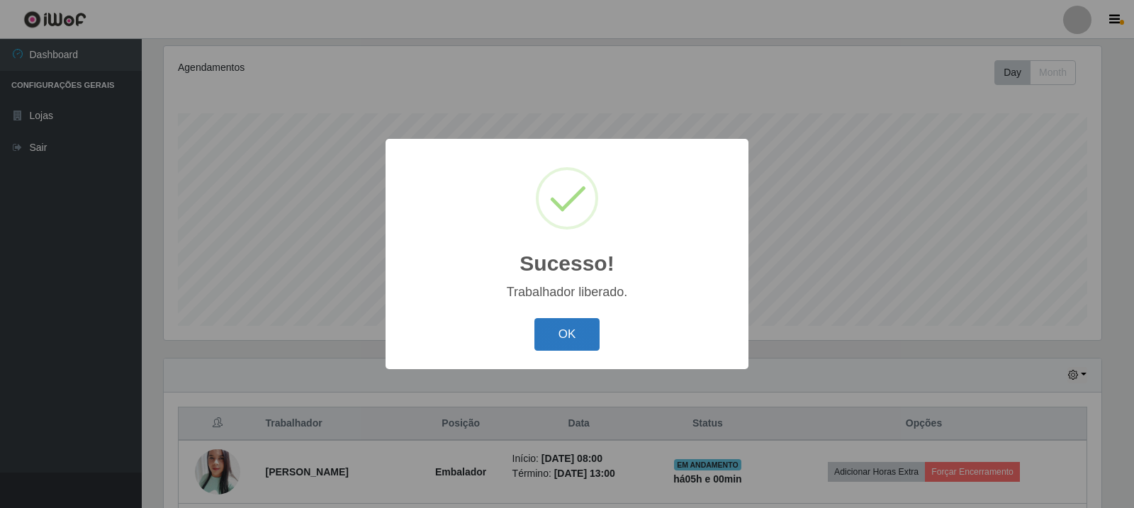
click at [562, 335] on button "OK" at bounding box center [568, 334] width 66 height 33
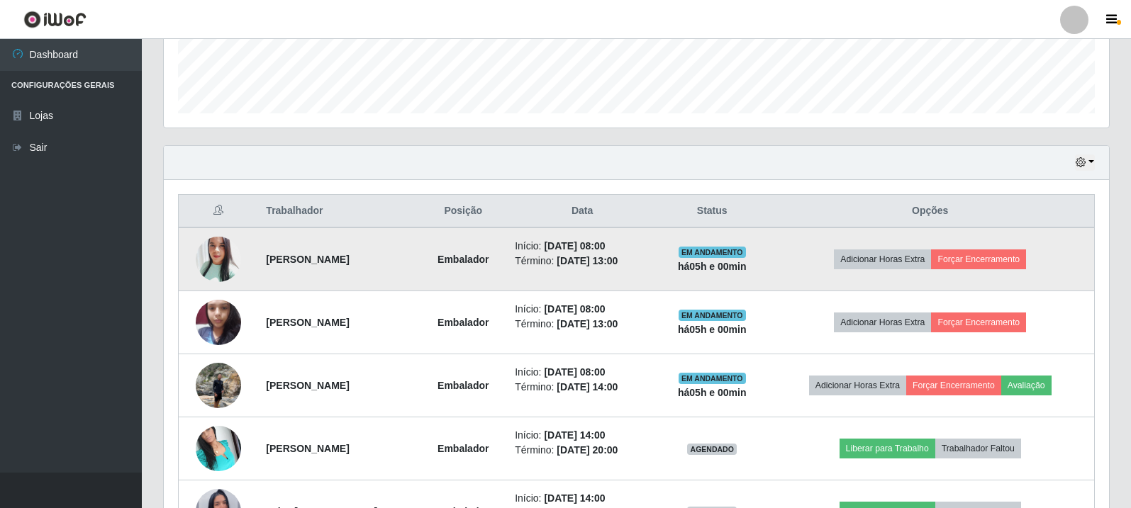
click at [307, 254] on strong "Deborah micaelly de farias diniz" at bounding box center [307, 259] width 83 height 11
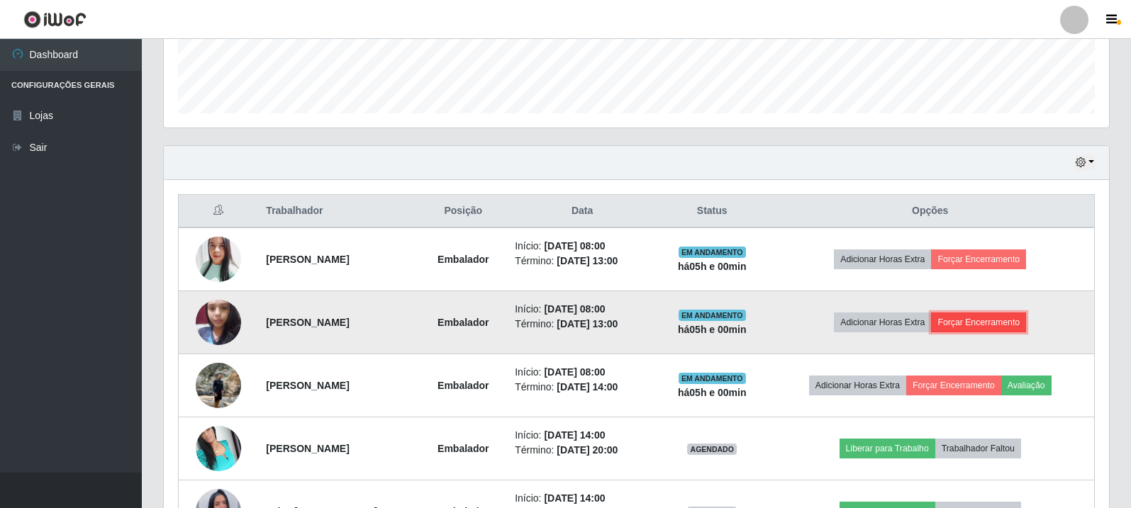
click at [991, 321] on button "Forçar Encerramento" at bounding box center [978, 323] width 95 height 20
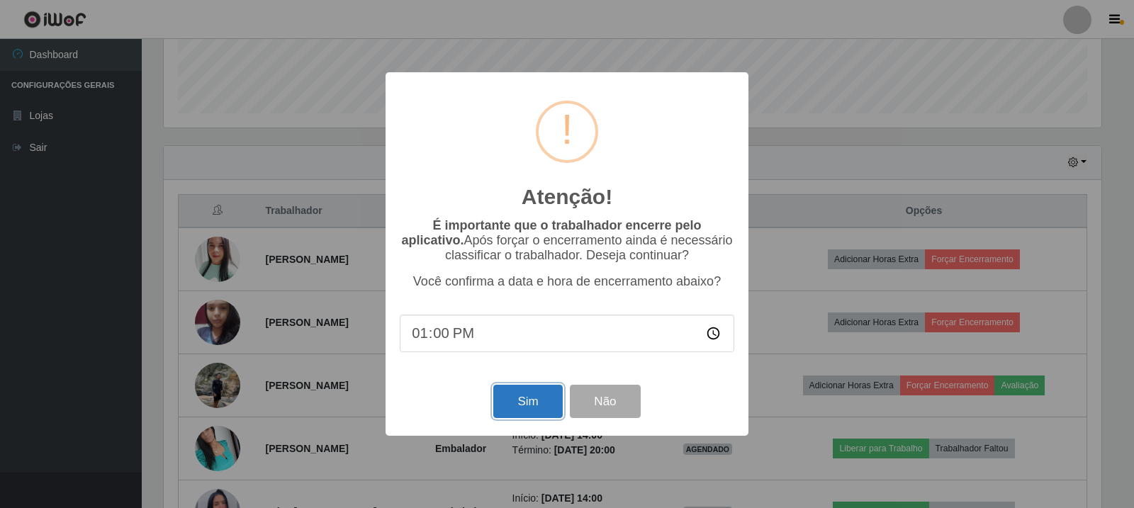
click at [547, 401] on button "Sim" at bounding box center [527, 401] width 69 height 33
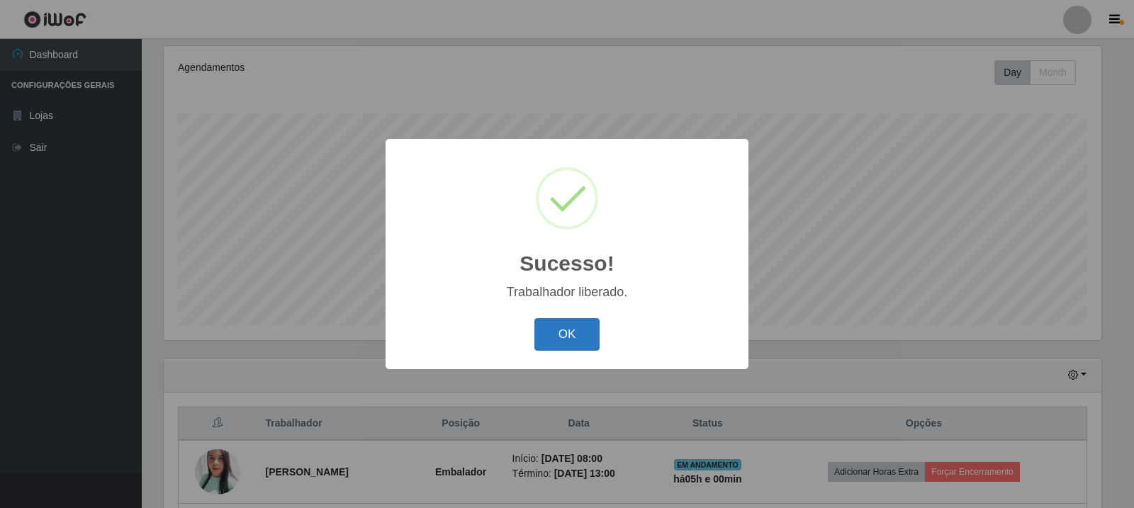
click at [535, 335] on button "OK" at bounding box center [568, 334] width 66 height 33
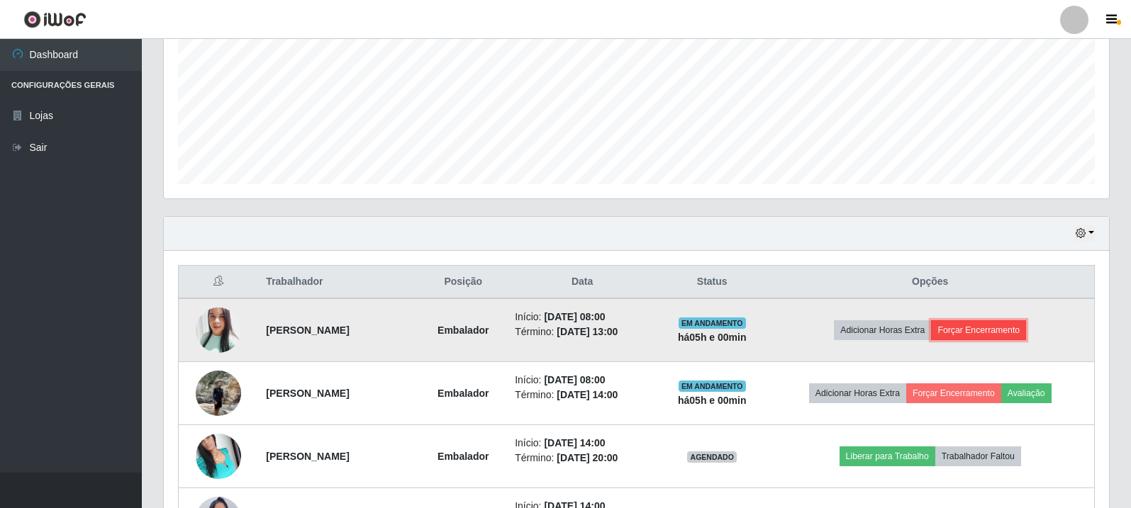
click at [1007, 328] on button "Forçar Encerramento" at bounding box center [978, 330] width 95 height 20
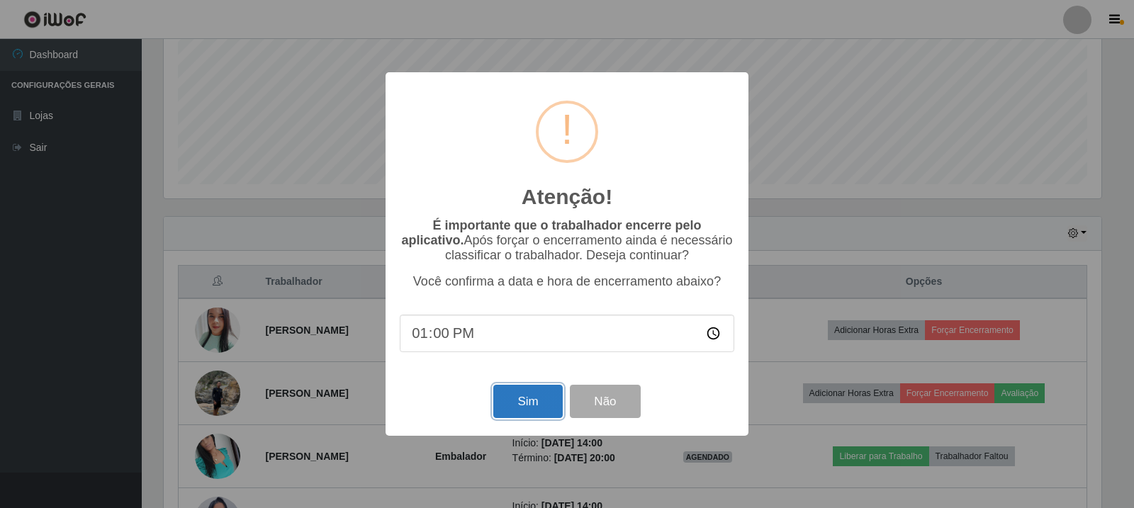
click at [542, 409] on button "Sim" at bounding box center [527, 401] width 69 height 33
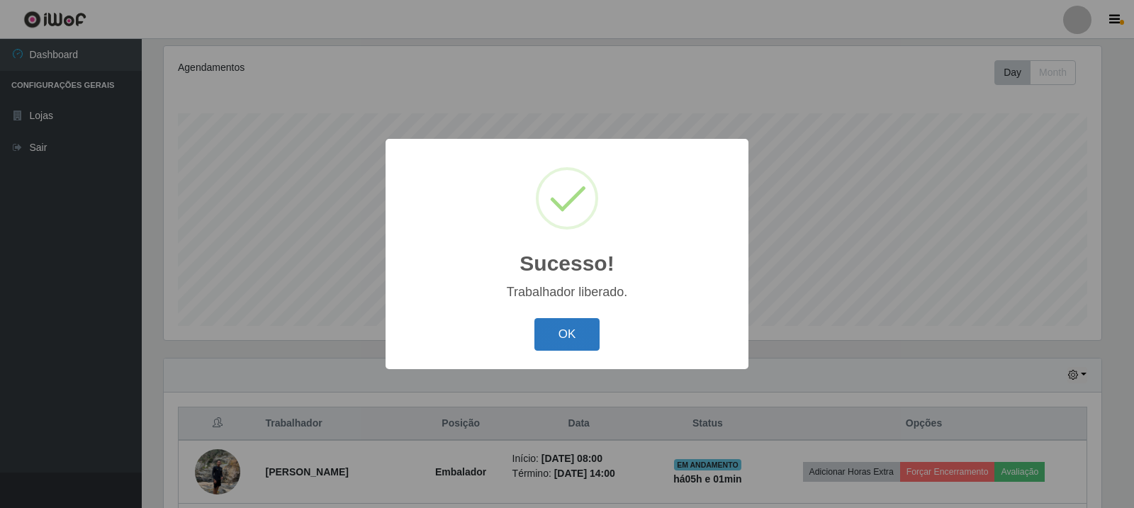
click at [589, 346] on button "OK" at bounding box center [568, 334] width 66 height 33
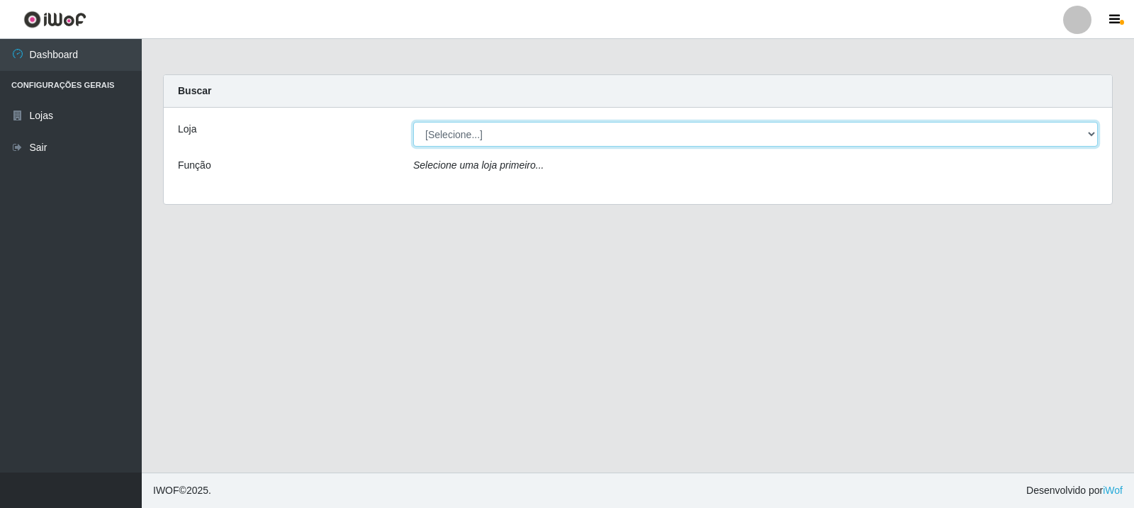
click at [557, 130] on select "[Selecione...] Rede Compras Supermercados - LOJA 3" at bounding box center [755, 134] width 685 height 25
select select "162"
click at [413, 122] on select "[Selecione...] Rede Compras Supermercados - LOJA 3" at bounding box center [755, 134] width 685 height 25
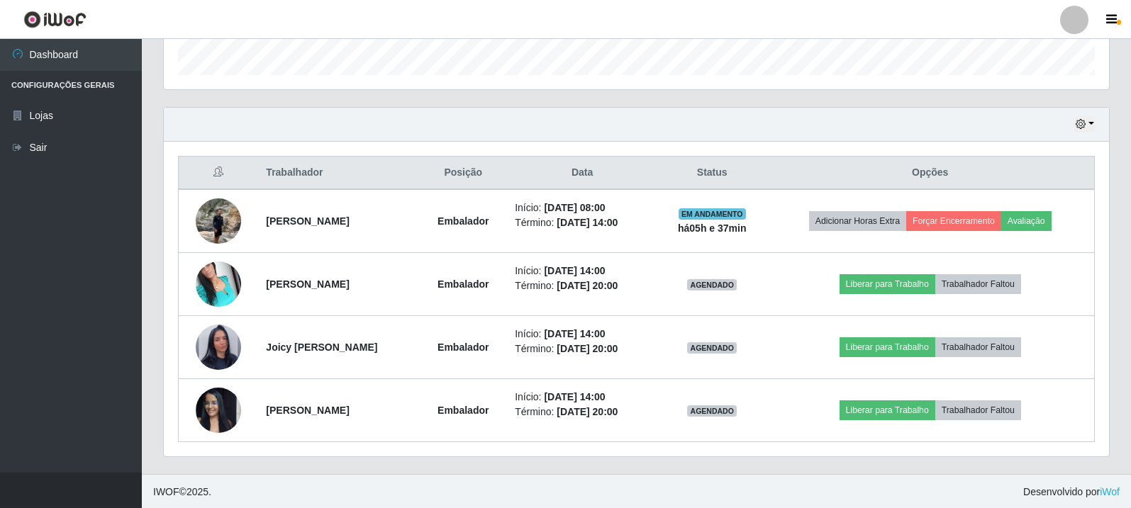
scroll to position [433, 0]
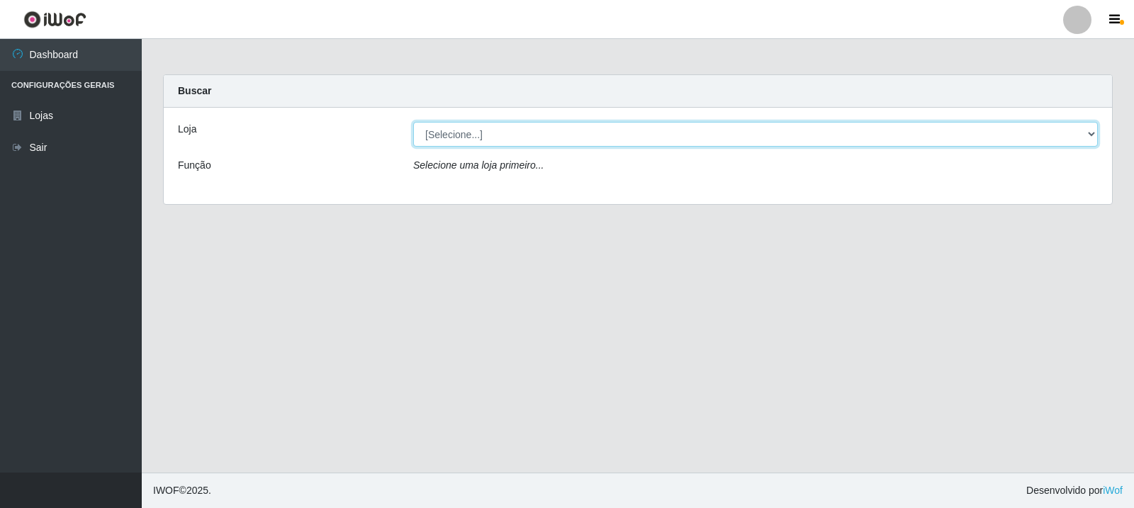
click at [1092, 130] on select "[Selecione...] Rede Compras Supermercados - LOJA 3" at bounding box center [755, 134] width 685 height 25
select select "162"
click at [413, 122] on select "[Selecione...] Rede Compras Supermercados - LOJA 3" at bounding box center [755, 134] width 685 height 25
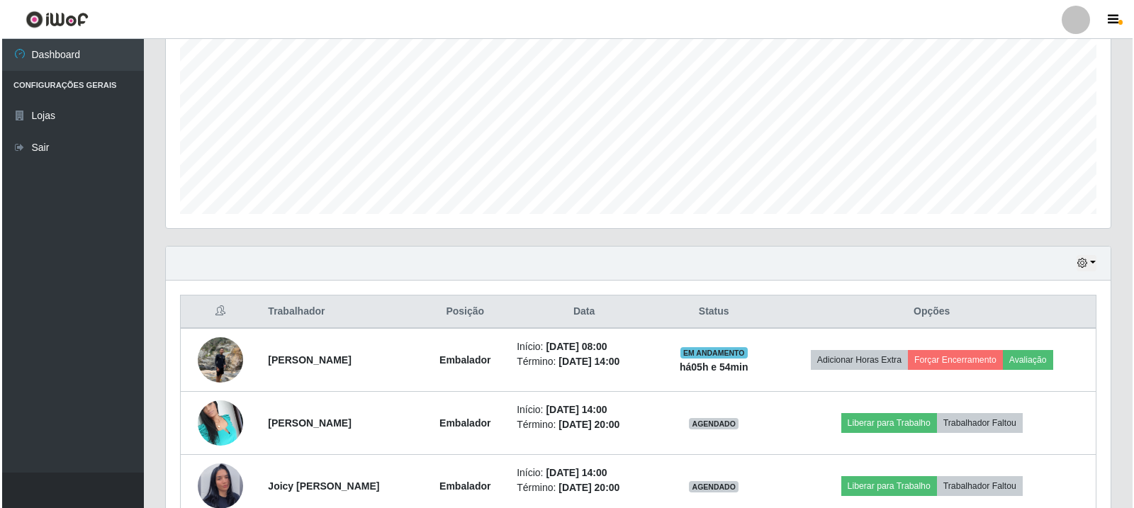
scroll to position [355, 0]
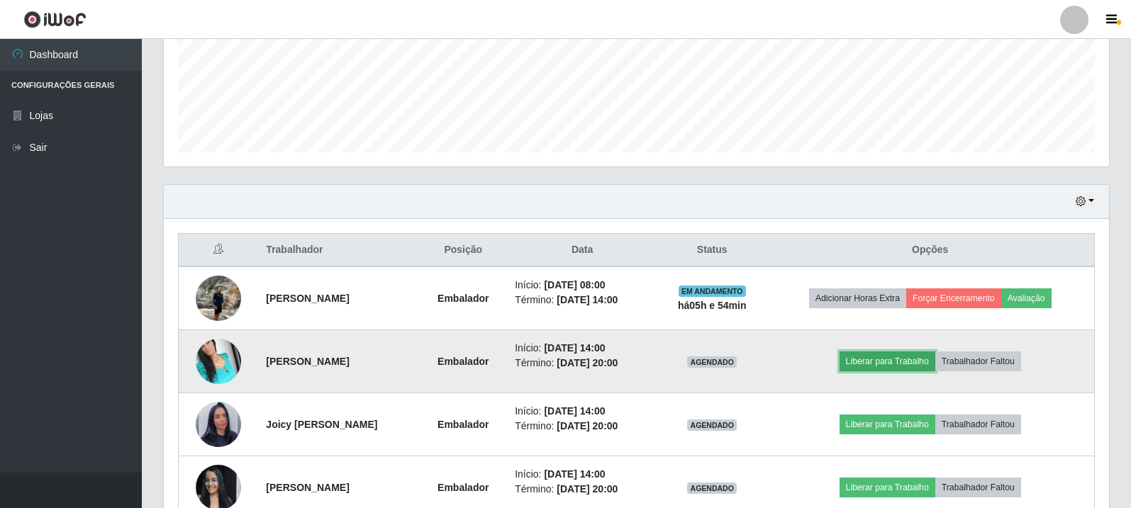
click at [884, 357] on button "Liberar para Trabalho" at bounding box center [887, 362] width 96 height 20
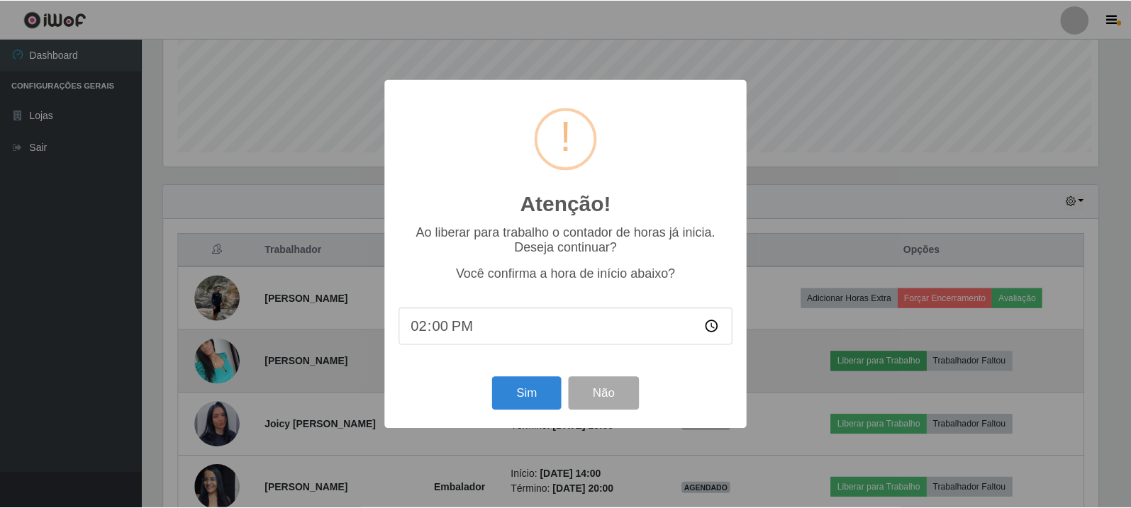
scroll to position [294, 938]
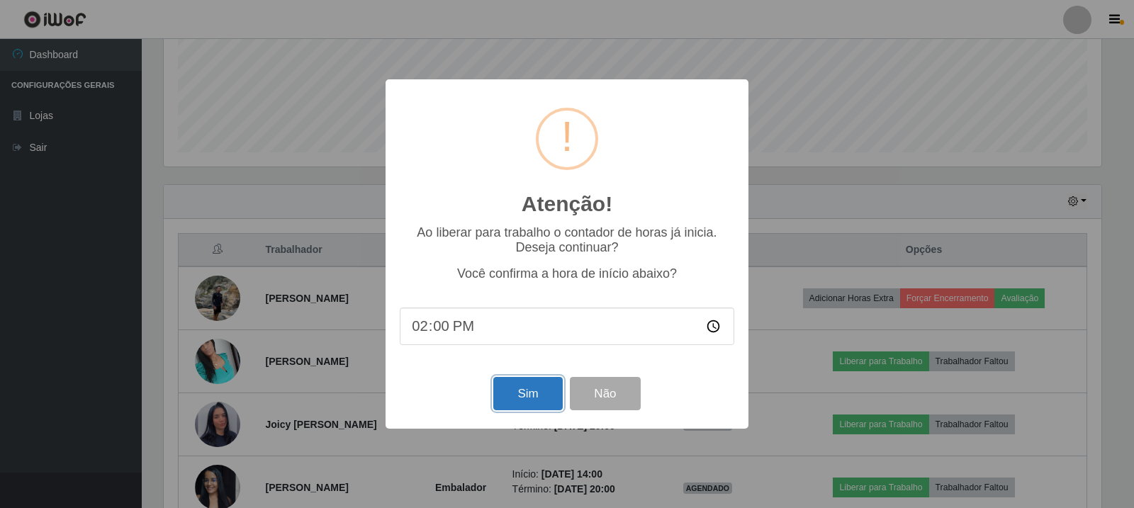
click at [530, 396] on button "Sim" at bounding box center [527, 393] width 69 height 33
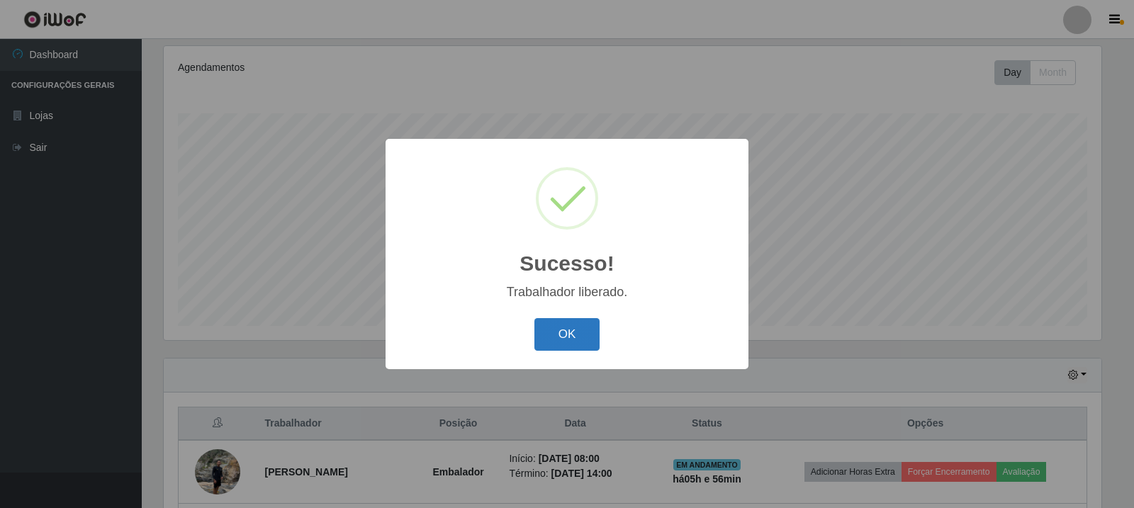
click at [568, 334] on button "OK" at bounding box center [568, 334] width 66 height 33
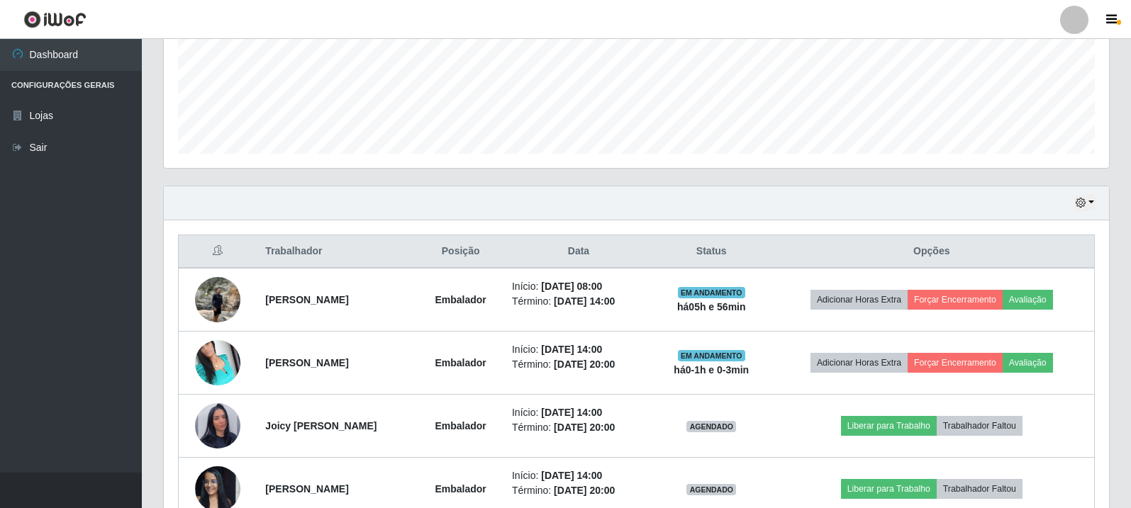
scroll to position [433, 0]
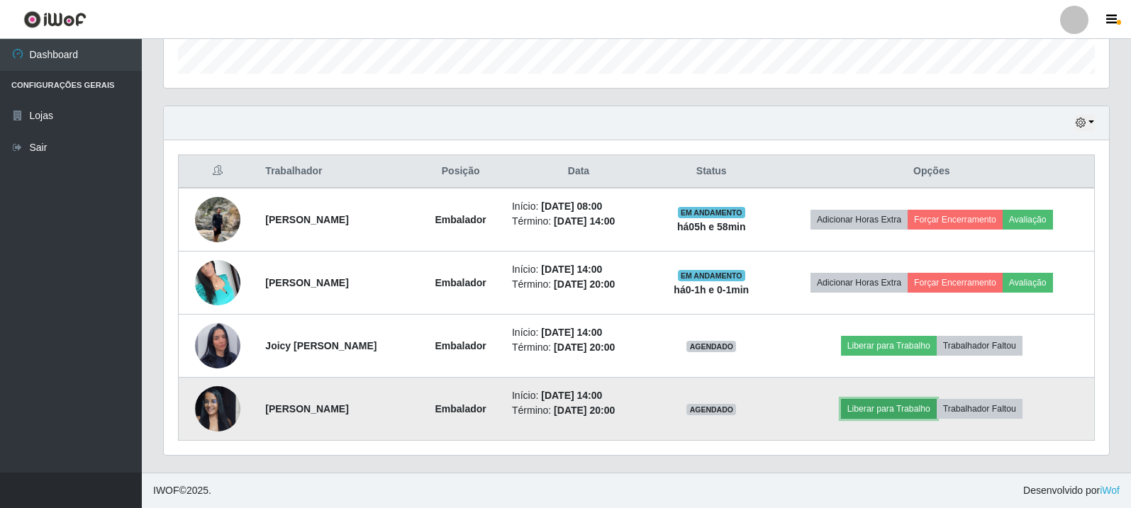
click at [908, 409] on button "Liberar para Trabalho" at bounding box center [889, 409] width 96 height 20
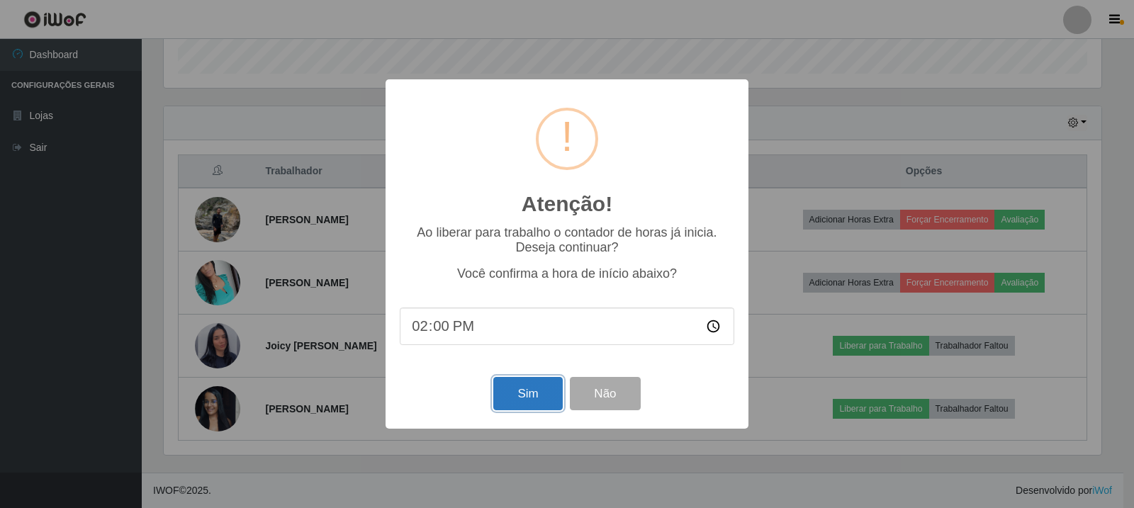
click at [519, 397] on button "Sim" at bounding box center [527, 393] width 69 height 33
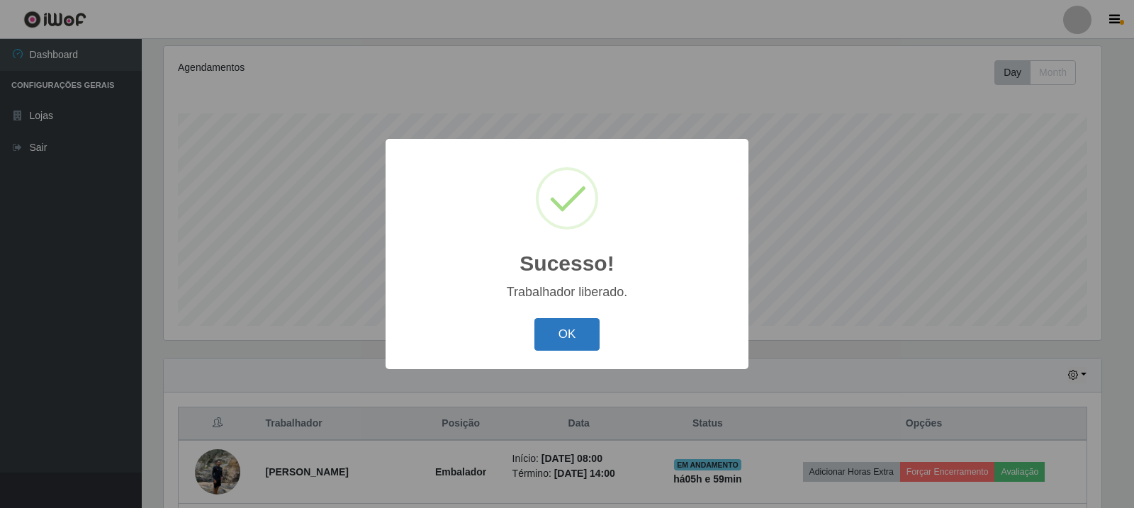
click at [563, 331] on button "OK" at bounding box center [568, 334] width 66 height 33
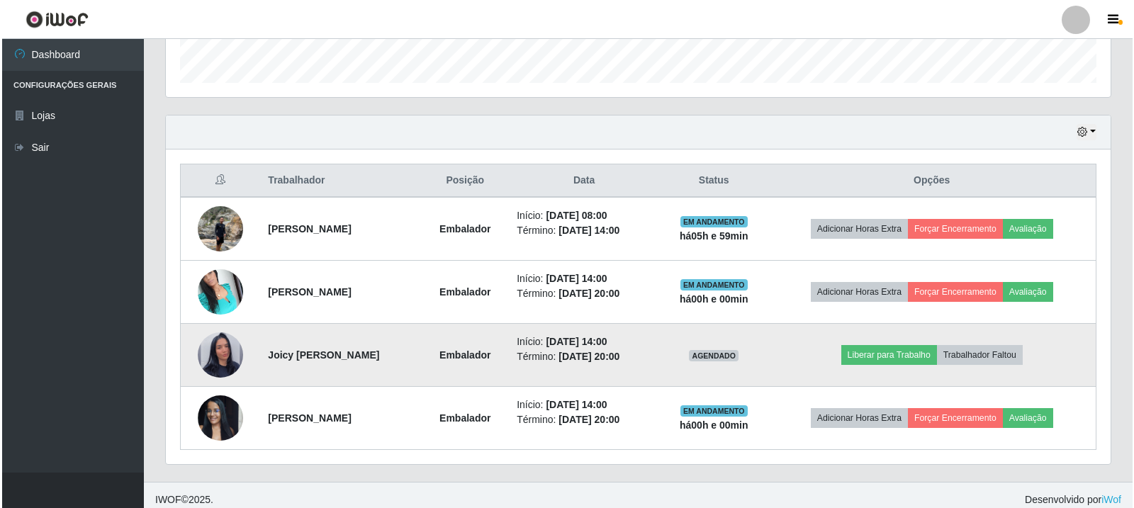
scroll to position [433, 0]
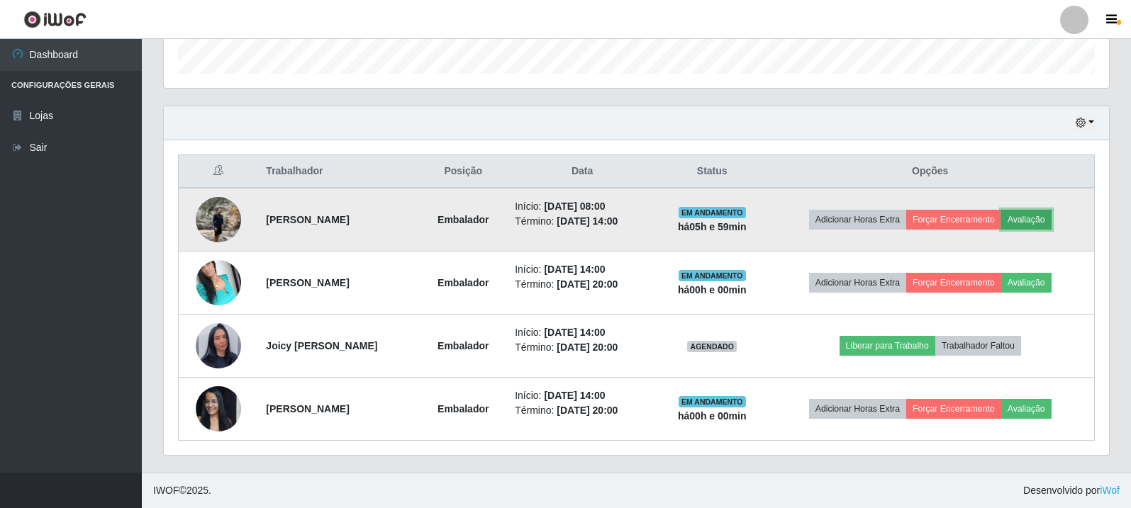
click at [1051, 212] on button "Avaliação" at bounding box center [1026, 220] width 50 height 20
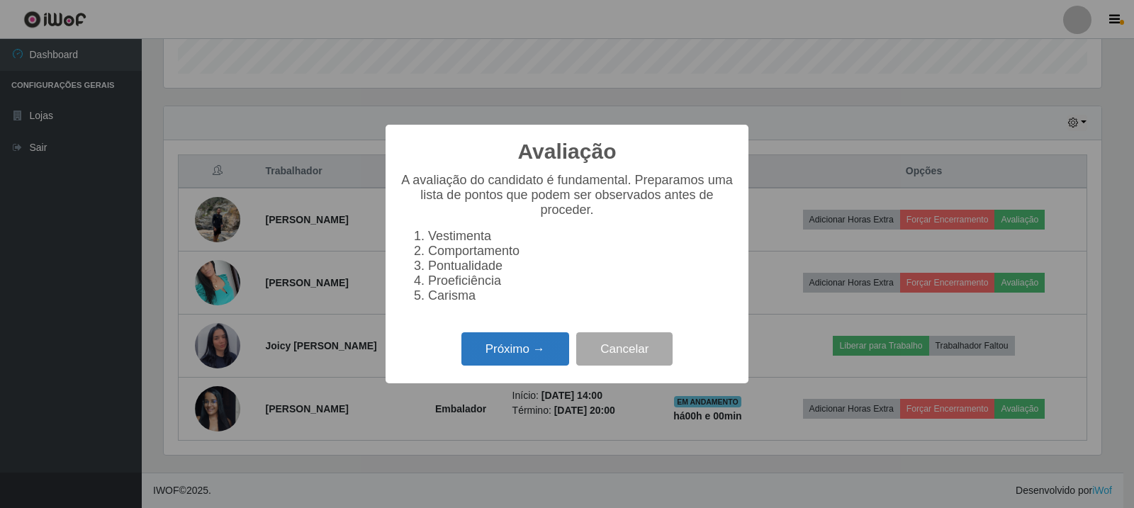
click at [515, 362] on button "Próximo →" at bounding box center [516, 349] width 108 height 33
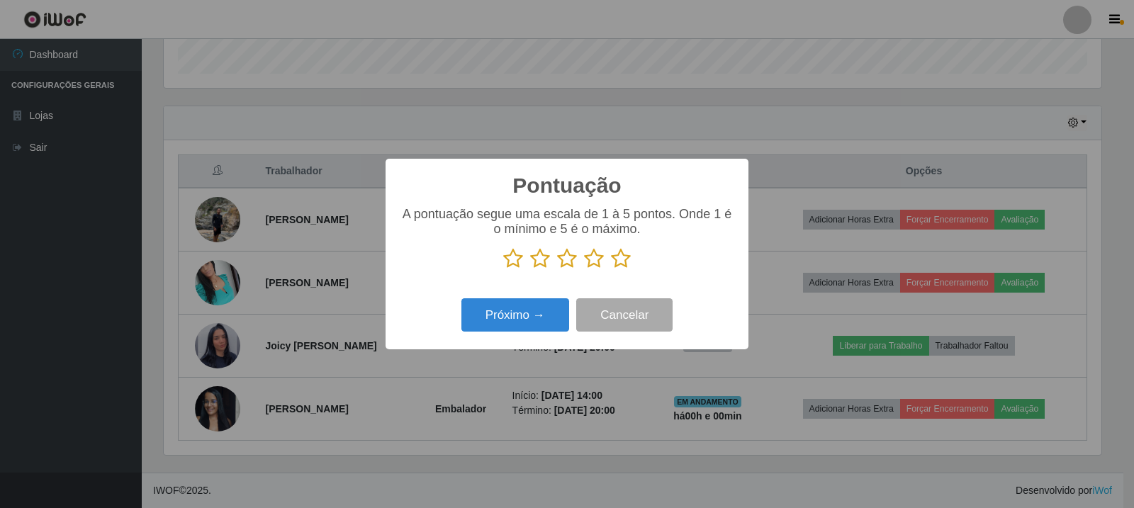
scroll to position [708732, 708088]
click at [623, 257] on icon at bounding box center [621, 258] width 20 height 21
click at [611, 269] on input "radio" at bounding box center [611, 269] width 0 height 0
click at [536, 323] on button "Próximo →" at bounding box center [516, 314] width 108 height 33
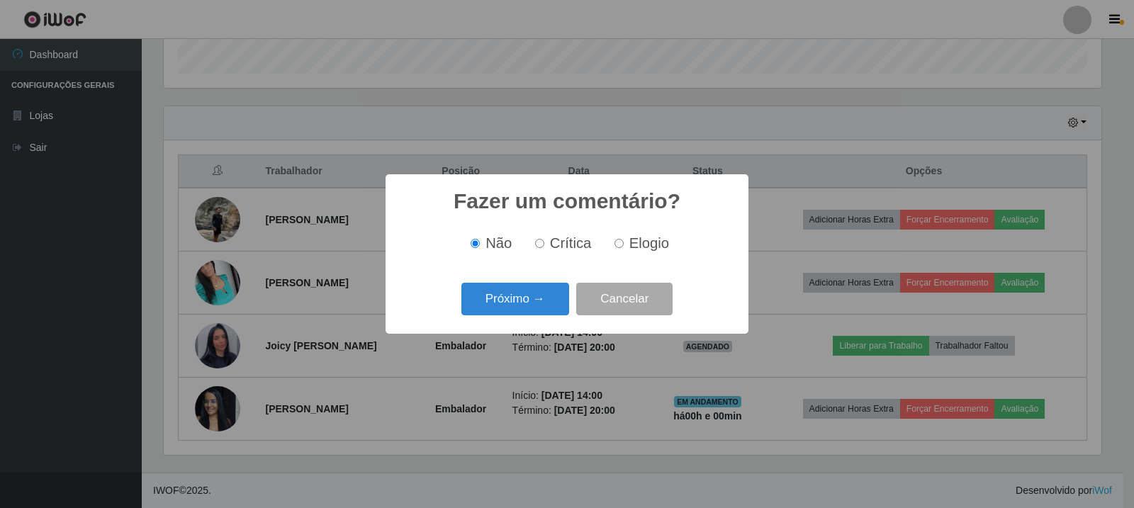
click at [615, 245] on input "Elogio" at bounding box center [619, 243] width 9 height 9
radio input "true"
click at [525, 316] on button "Próximo →" at bounding box center [516, 299] width 108 height 33
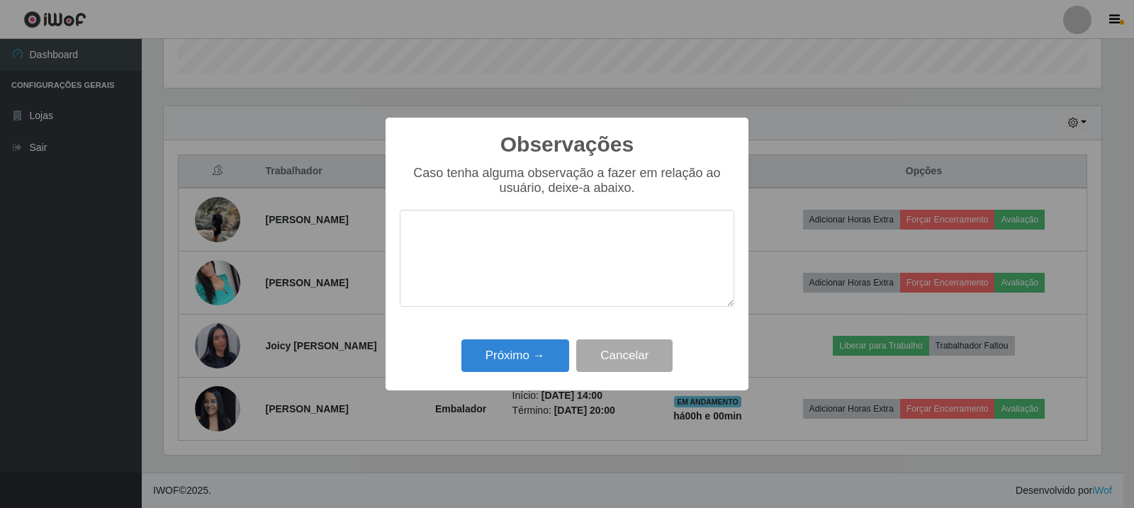
click at [600, 228] on textarea at bounding box center [567, 258] width 335 height 97
type textarea "atendeu as expectativas"
click at [523, 354] on button "Próximo →" at bounding box center [516, 356] width 108 height 33
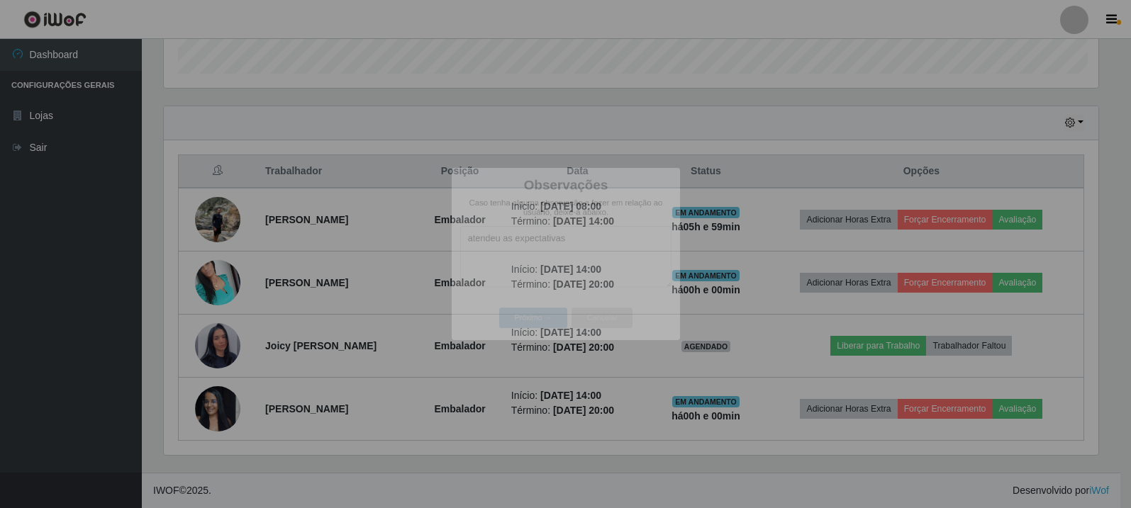
scroll to position [294, 945]
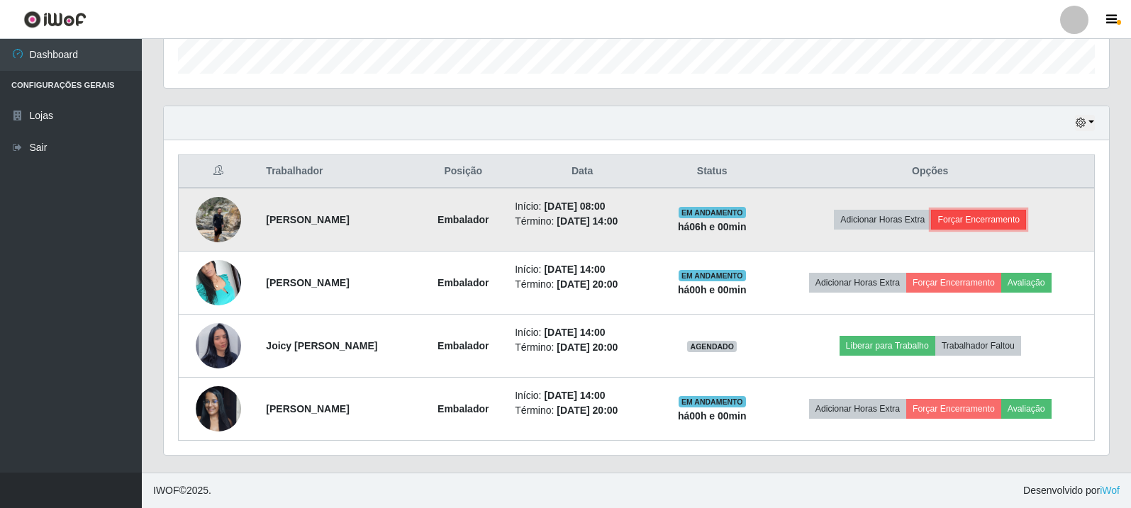
click at [1000, 219] on button "Forçar Encerramento" at bounding box center [978, 220] width 95 height 20
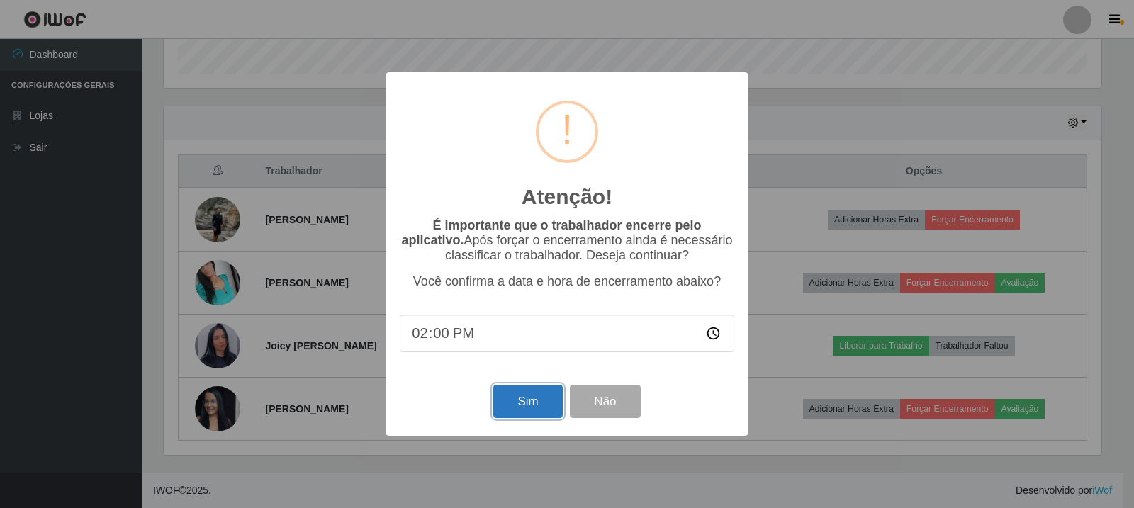
click at [531, 405] on button "Sim" at bounding box center [527, 401] width 69 height 33
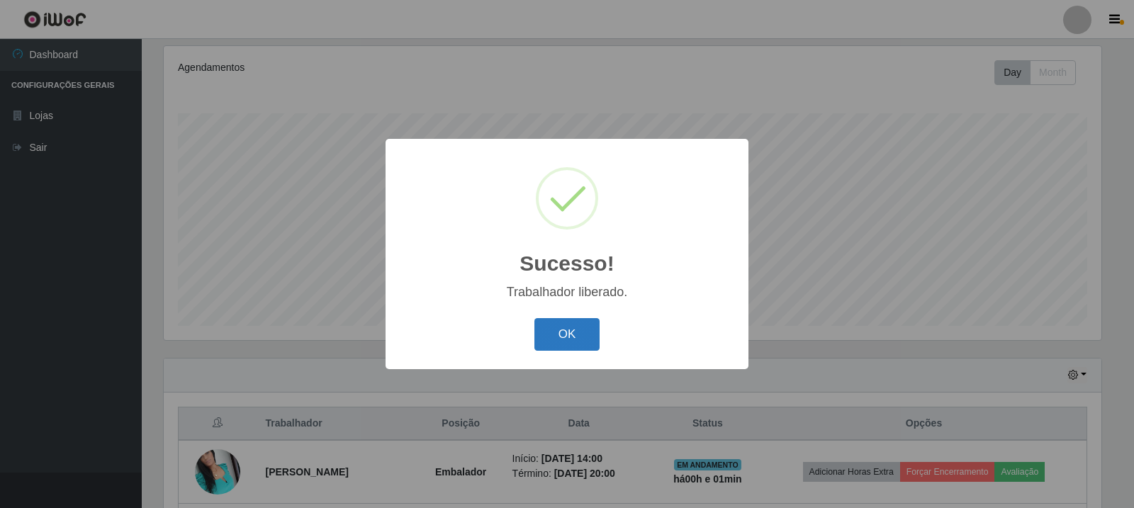
click at [578, 335] on button "OK" at bounding box center [568, 334] width 66 height 33
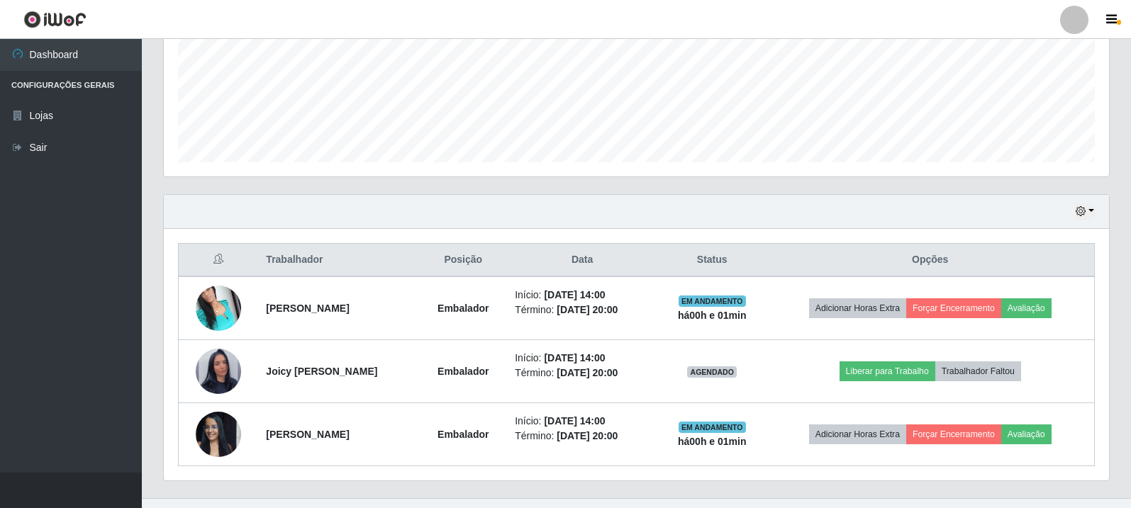
scroll to position [370, 0]
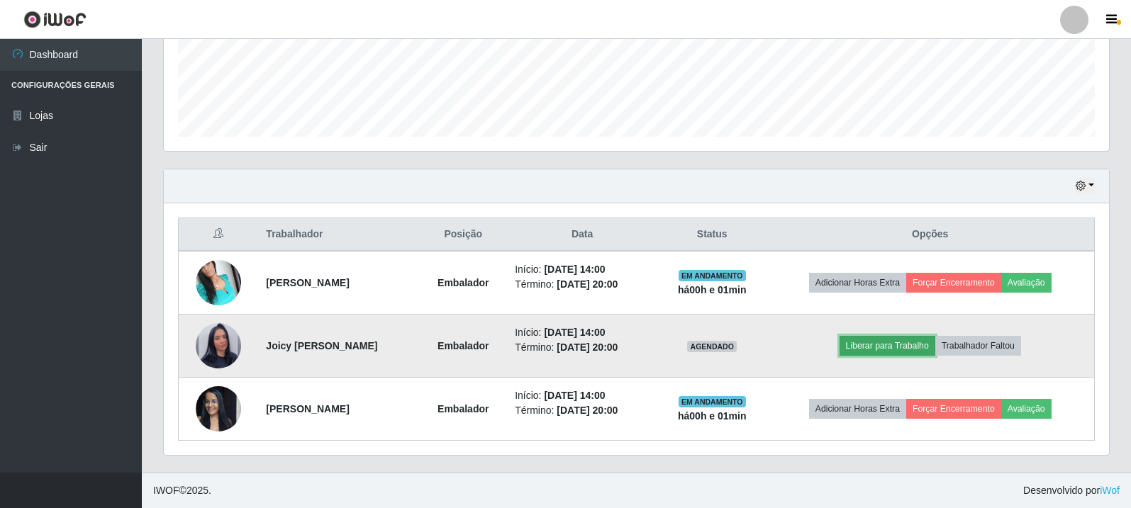
click at [911, 342] on button "Liberar para Trabalho" at bounding box center [887, 346] width 96 height 20
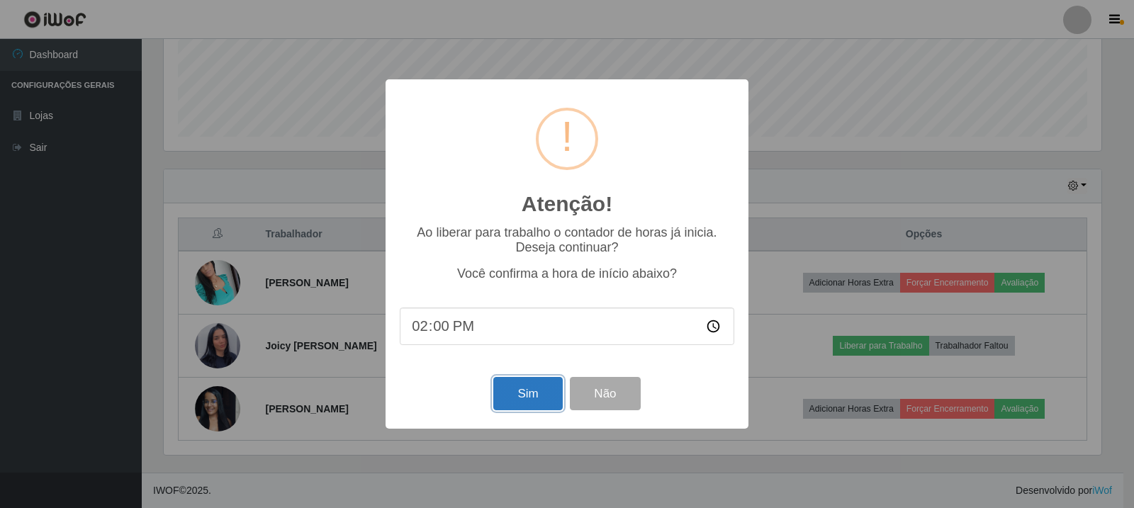
click at [540, 398] on button "Sim" at bounding box center [527, 393] width 69 height 33
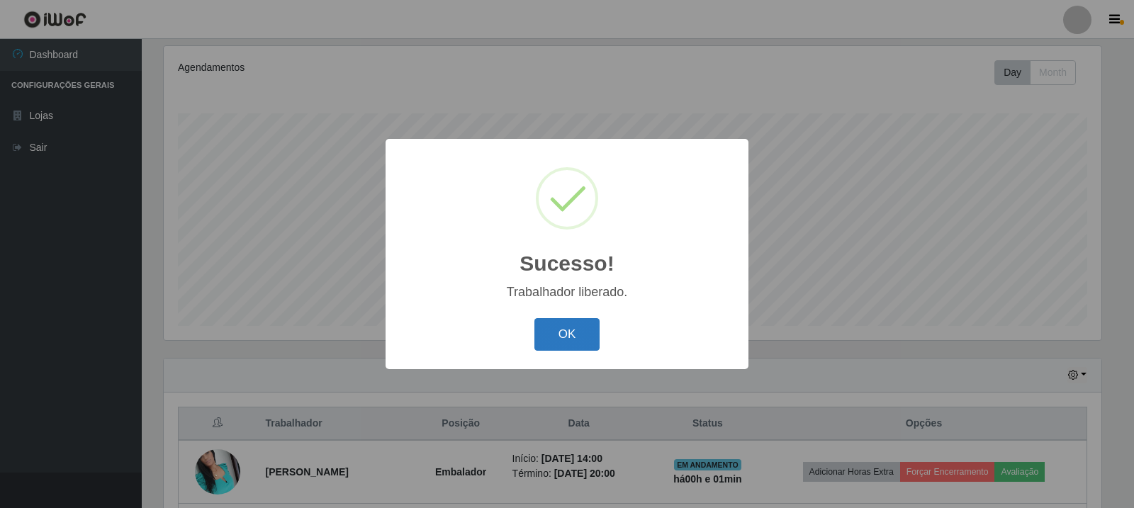
click at [568, 336] on button "OK" at bounding box center [568, 334] width 66 height 33
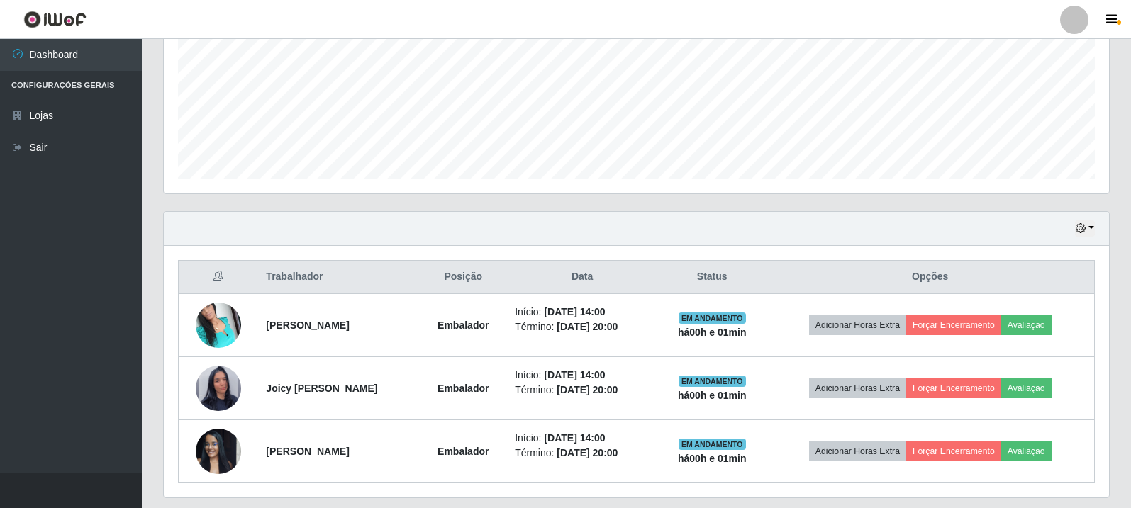
scroll to position [370, 0]
